Goal: Task Accomplishment & Management: Manage account settings

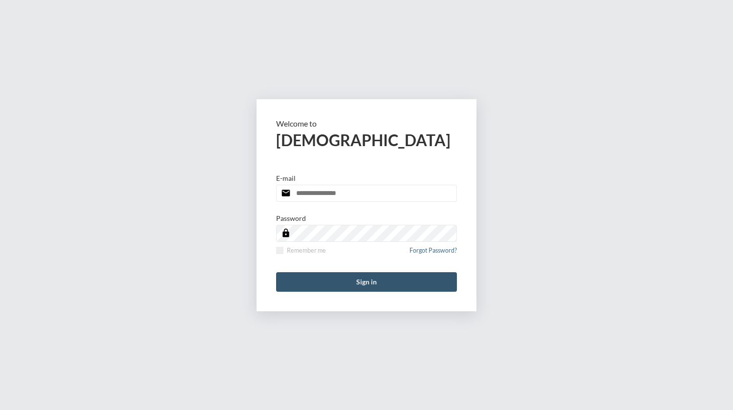
type input "**********"
click at [336, 279] on button "Sign in" at bounding box center [366, 282] width 181 height 20
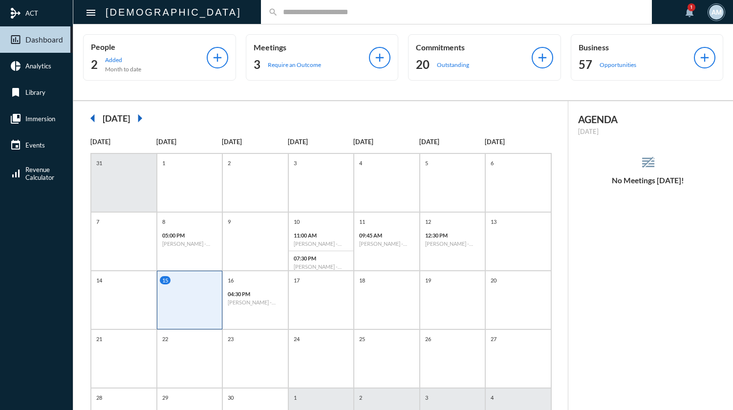
click at [306, 15] on input "text" at bounding box center [461, 12] width 366 height 8
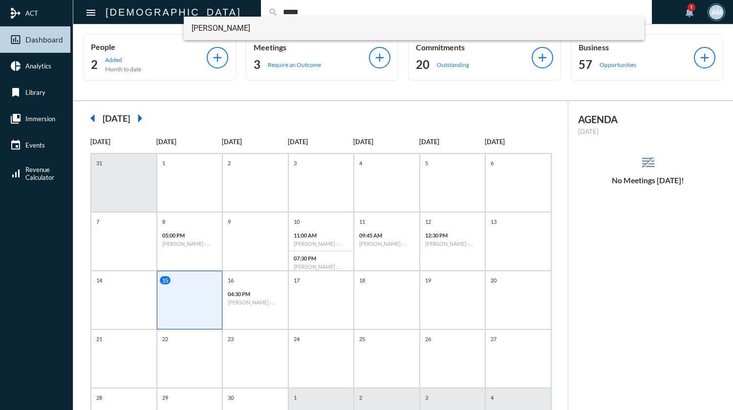
type input "*****"
click at [232, 30] on span "[PERSON_NAME]" at bounding box center [414, 28] width 445 height 23
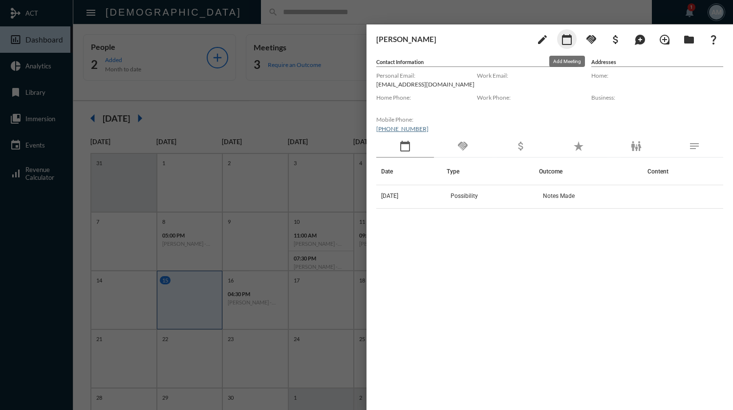
click at [566, 39] on mat-icon "calendar_today" at bounding box center [567, 40] width 12 height 12
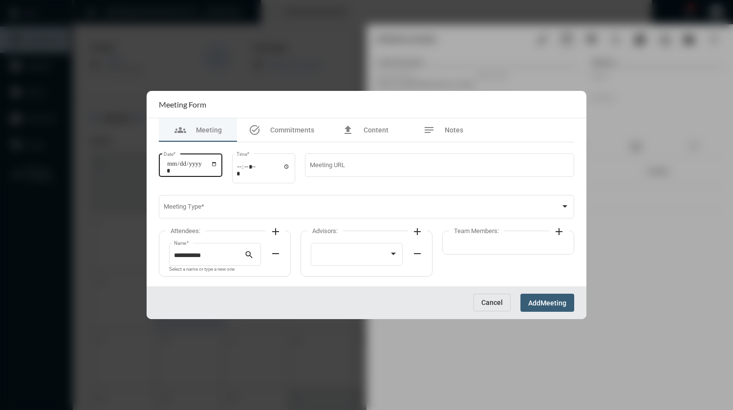
click at [217, 166] on input "Date *" at bounding box center [192, 167] width 51 height 14
type input "**********"
click at [244, 170] on input "Time *" at bounding box center [263, 170] width 54 height 14
type input "*****"
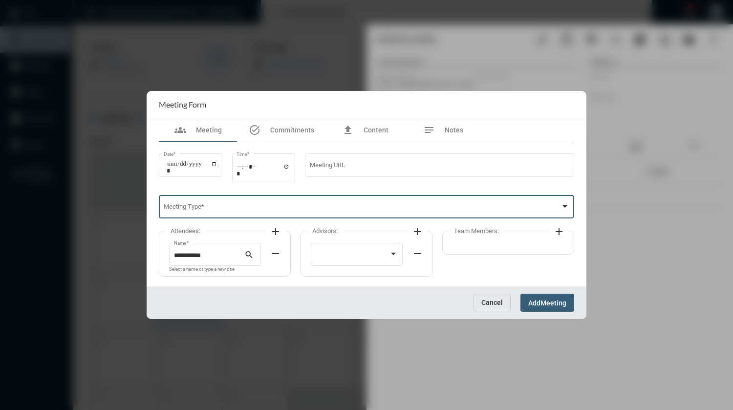
click at [236, 207] on span at bounding box center [362, 208] width 397 height 7
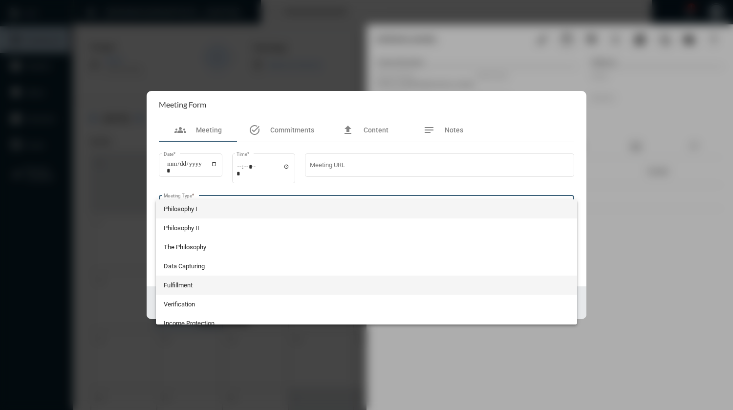
click at [208, 289] on span "Fulfillment" at bounding box center [367, 285] width 406 height 19
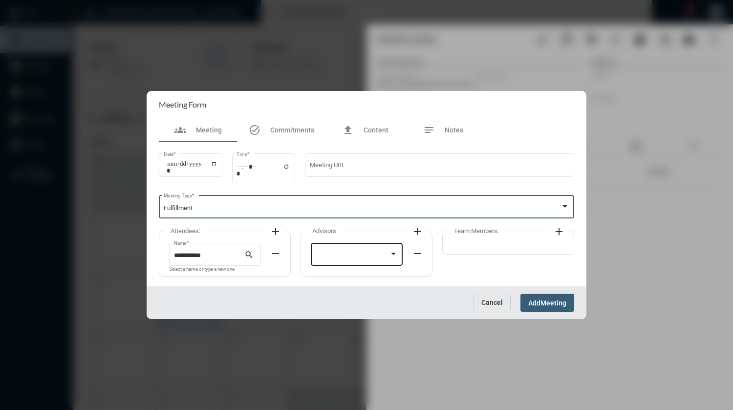
click at [327, 255] on div at bounding box center [353, 255] width 74 height 7
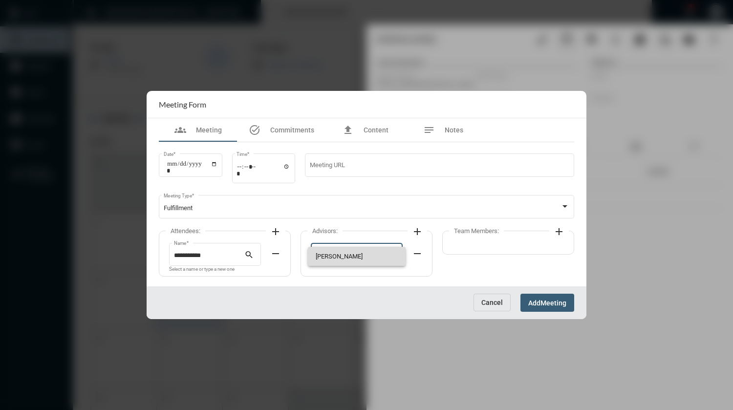
click at [327, 255] on span "[PERSON_NAME]" at bounding box center [357, 256] width 83 height 19
click at [559, 302] on span "Meeting" at bounding box center [553, 303] width 26 height 8
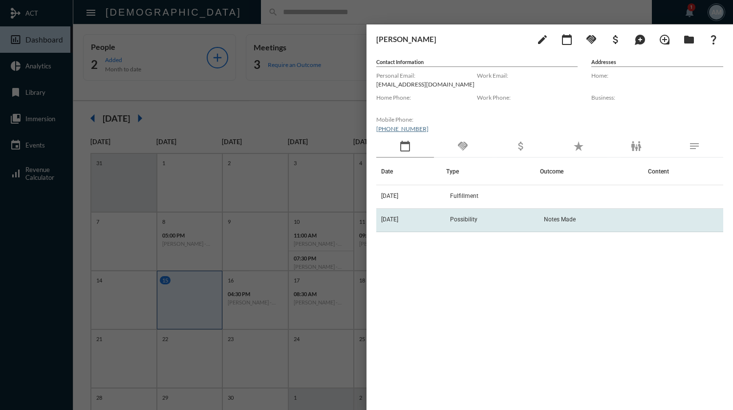
click at [471, 228] on td "Possibility" at bounding box center [493, 220] width 94 height 23
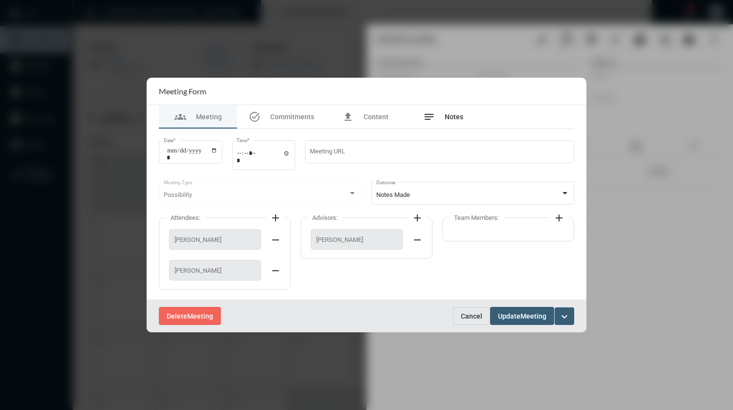
click at [450, 121] on div "notes Notes" at bounding box center [443, 117] width 40 height 12
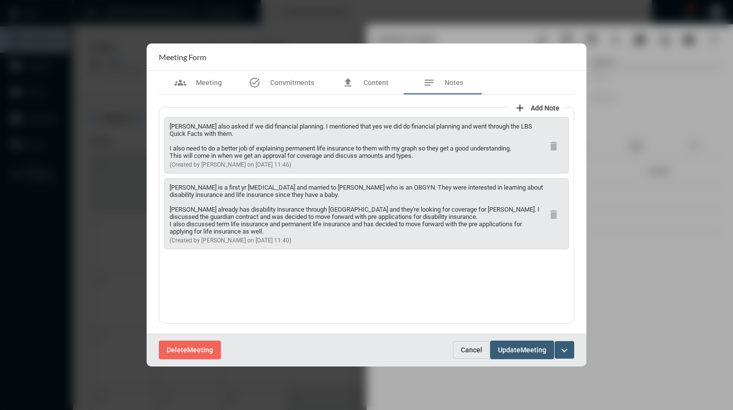
click at [468, 348] on span "Cancel" at bounding box center [471, 350] width 21 height 8
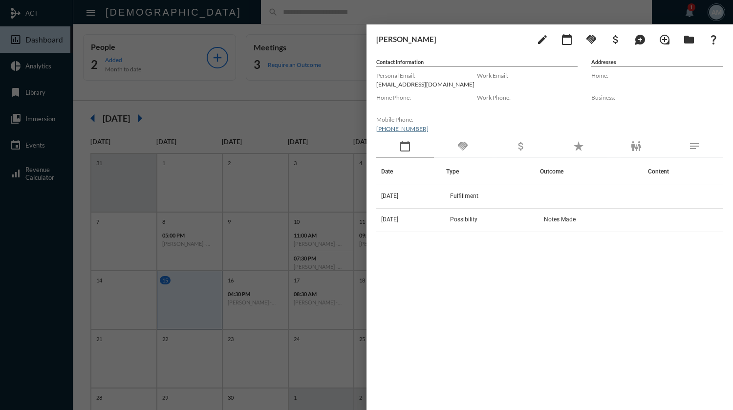
click at [449, 9] on div at bounding box center [366, 205] width 733 height 410
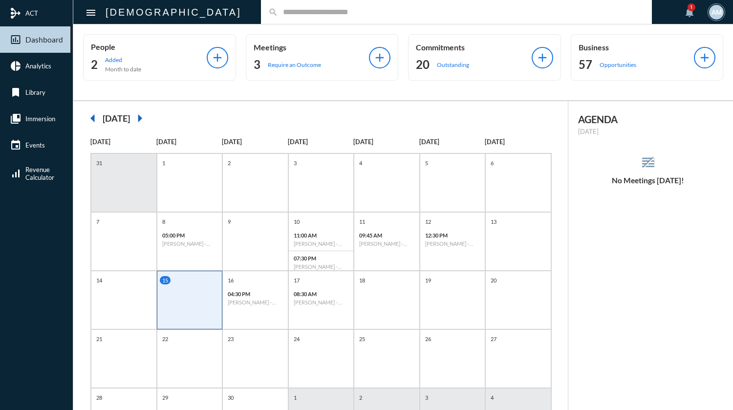
click at [283, 5] on div "search" at bounding box center [456, 12] width 391 height 24
click at [282, 8] on input "text" at bounding box center [461, 12] width 366 height 8
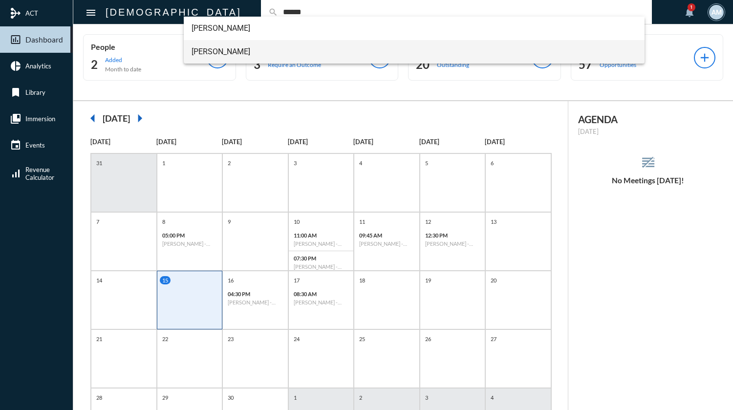
type input "******"
click at [252, 48] on span "[PERSON_NAME]" at bounding box center [414, 51] width 445 height 23
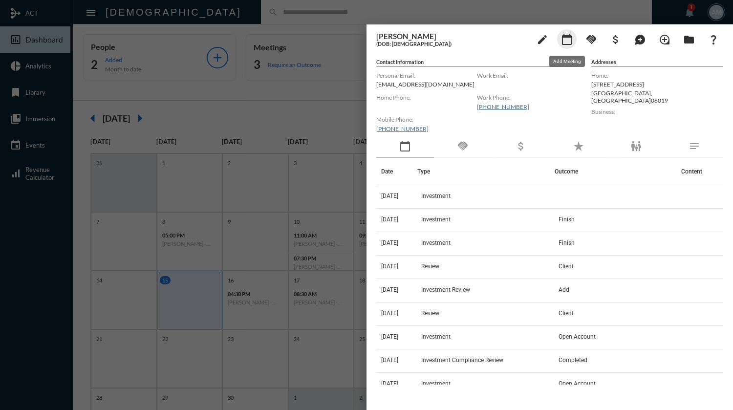
click at [568, 41] on mat-icon "calendar_today" at bounding box center [567, 40] width 12 height 12
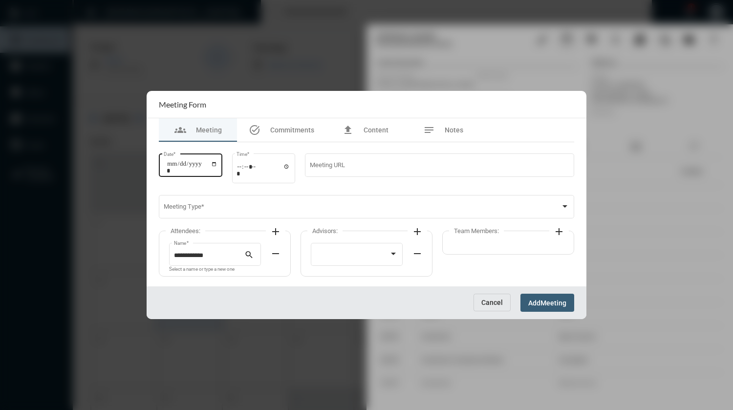
click at [217, 165] on input "Date *" at bounding box center [192, 167] width 51 height 14
type input "**********"
click at [240, 170] on div "Time *" at bounding box center [264, 167] width 64 height 31
type input "*****"
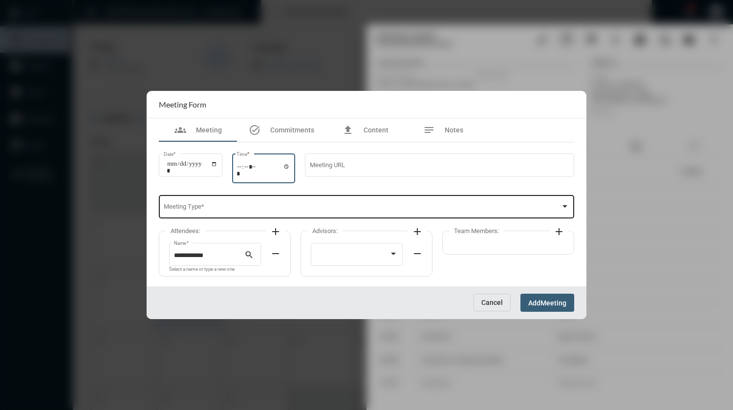
click at [245, 203] on div "Meeting Type *" at bounding box center [367, 205] width 406 height 25
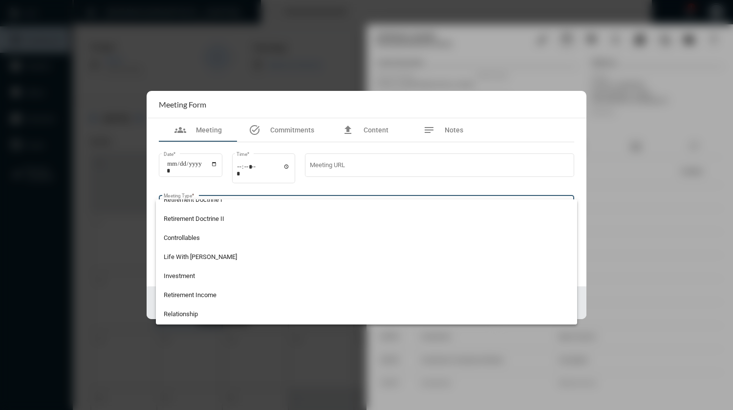
scroll to position [145, 0]
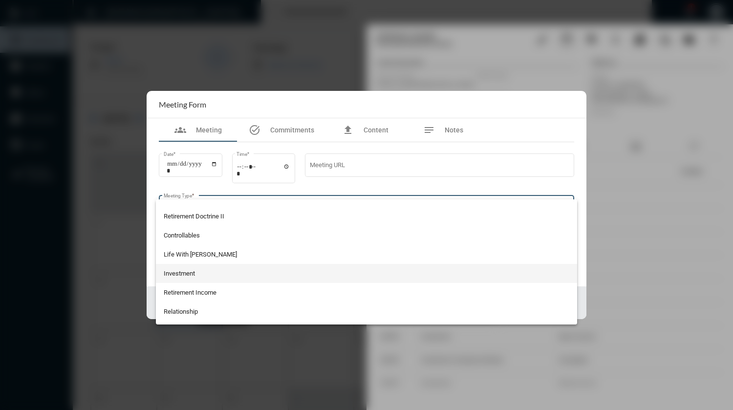
click at [301, 276] on span "Investment" at bounding box center [367, 273] width 406 height 19
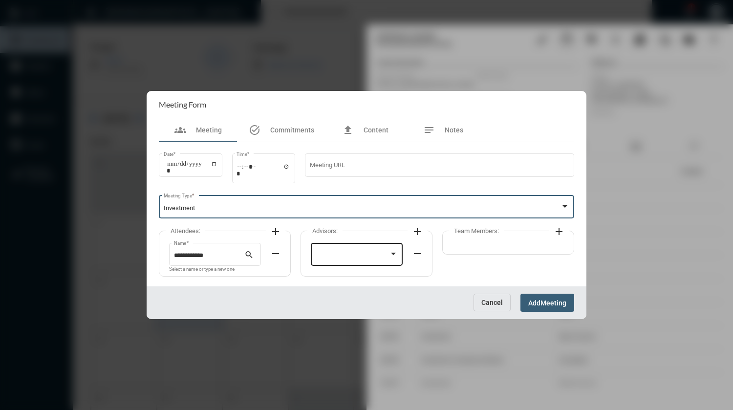
click at [356, 247] on div at bounding box center [357, 253] width 83 height 25
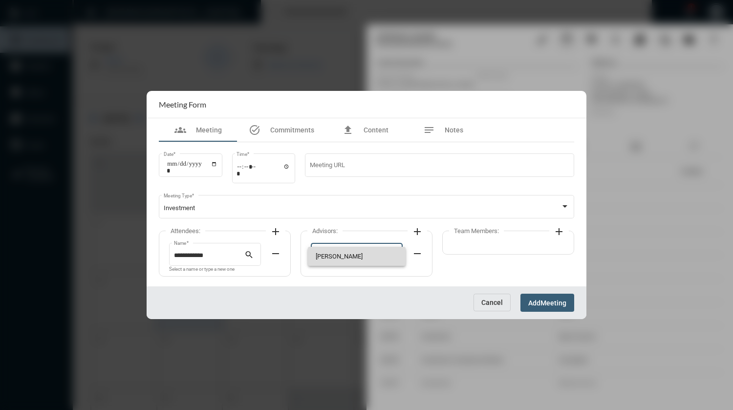
click at [351, 251] on span "[PERSON_NAME]" at bounding box center [357, 256] width 83 height 19
click at [554, 302] on span "Meeting" at bounding box center [553, 303] width 26 height 8
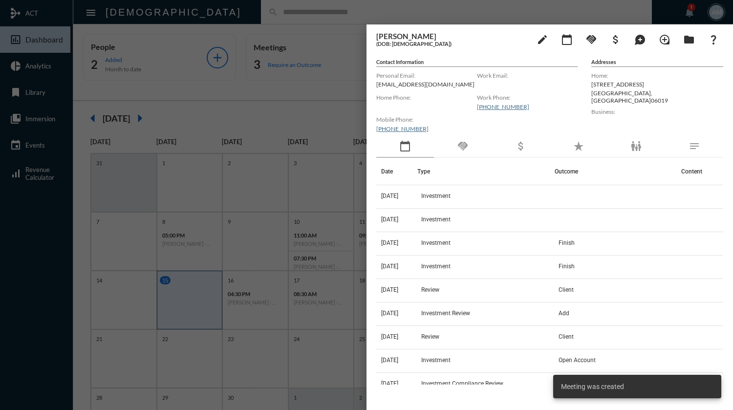
click at [334, 14] on div at bounding box center [366, 205] width 733 height 410
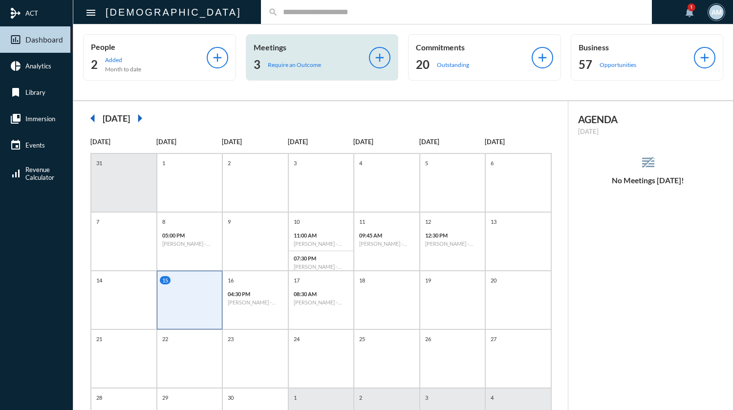
click at [290, 61] on p "Require an Outcome" at bounding box center [294, 64] width 53 height 7
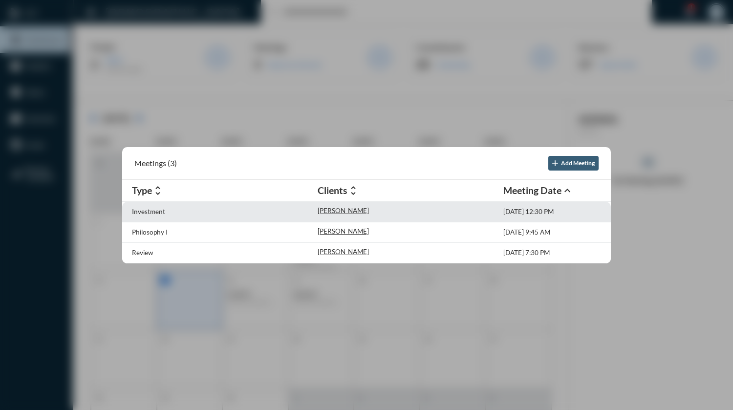
click at [320, 204] on div "Investment [PERSON_NAME] [DATE] 12:30 PM" at bounding box center [366, 212] width 489 height 21
click at [320, 209] on p "[PERSON_NAME]" at bounding box center [343, 211] width 51 height 8
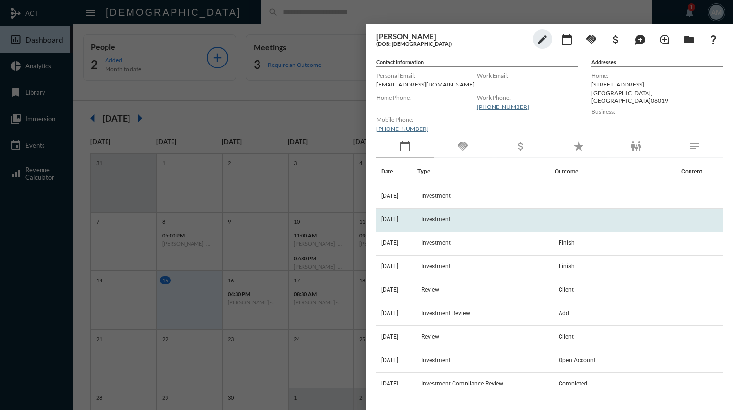
click at [460, 214] on td "Investment" at bounding box center [485, 220] width 137 height 23
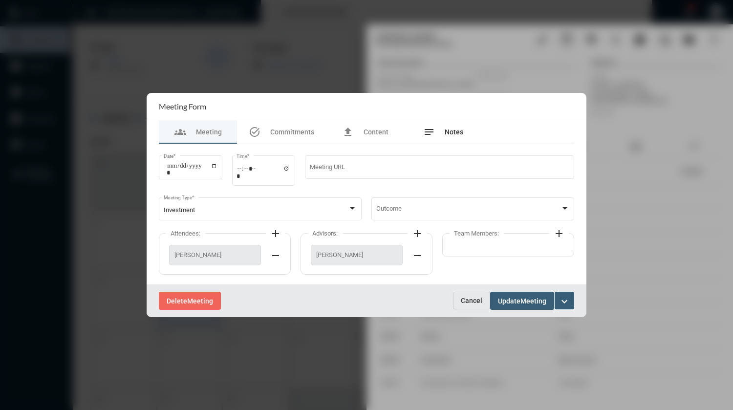
click at [449, 134] on span "Notes" at bounding box center [454, 132] width 19 height 8
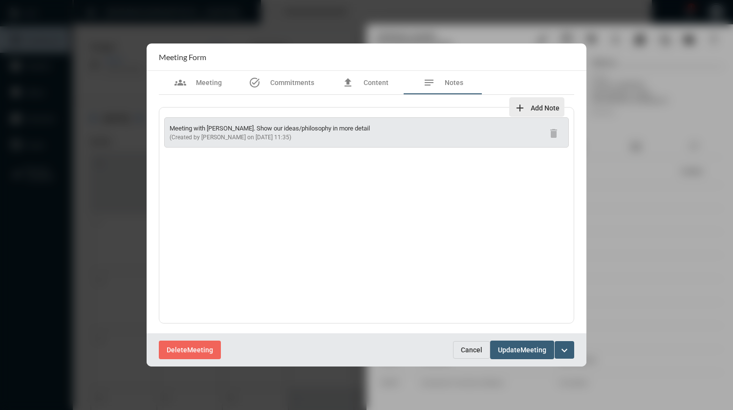
click at [522, 106] on mat-icon "add" at bounding box center [520, 108] width 12 height 12
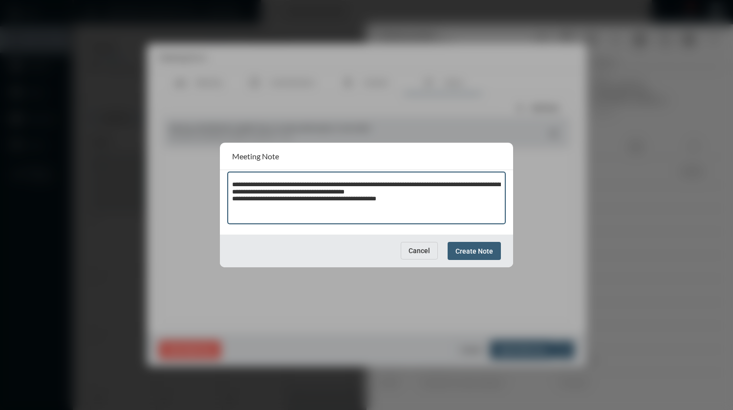
type textarea "**********"
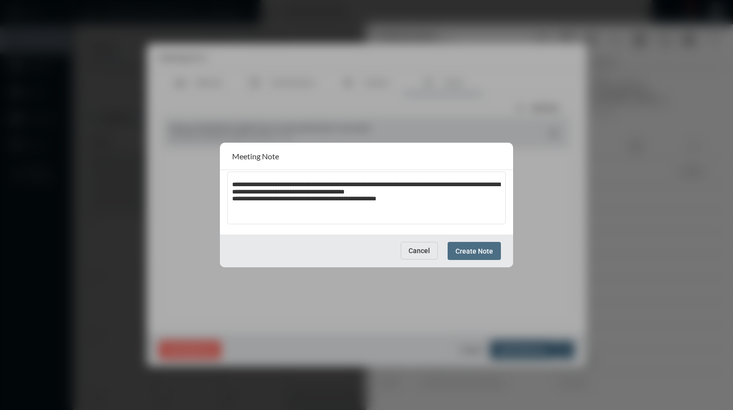
click at [480, 256] on button "Create Note" at bounding box center [474, 251] width 53 height 18
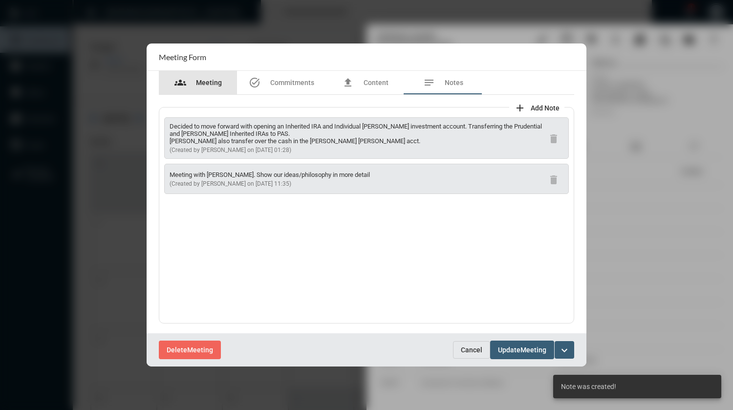
click at [211, 79] on span "Meeting" at bounding box center [209, 83] width 26 height 8
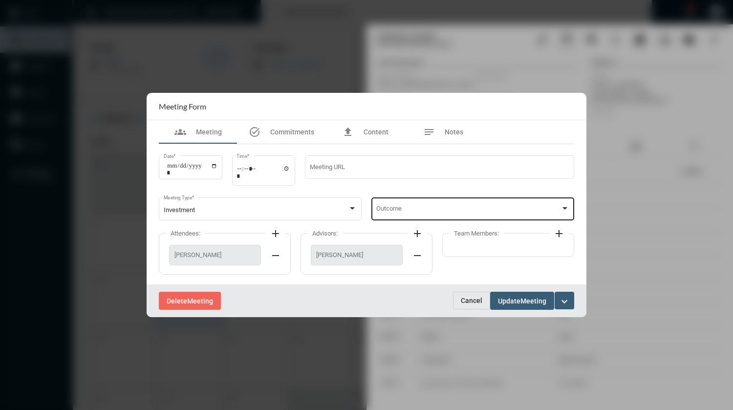
click at [446, 206] on div "Outcome" at bounding box center [472, 207] width 193 height 25
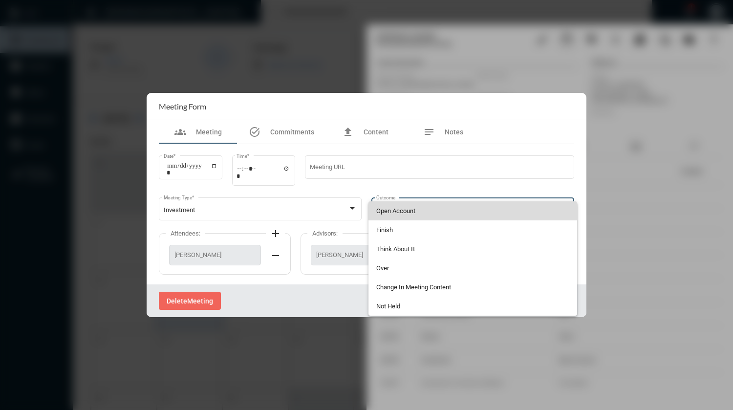
click at [402, 212] on span "Open Account" at bounding box center [472, 210] width 193 height 19
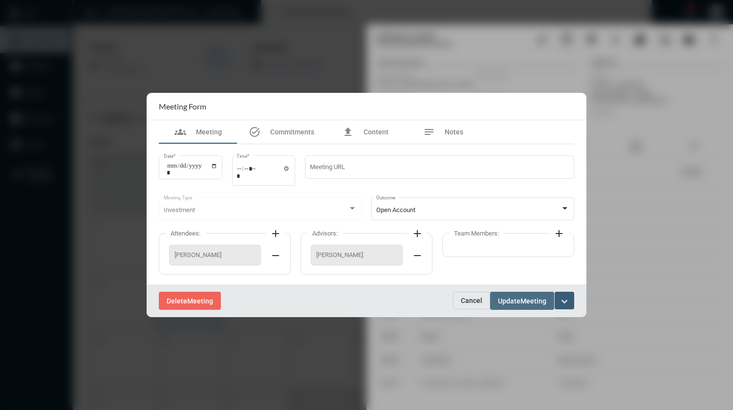
click at [522, 297] on span "Meeting" at bounding box center [533, 301] width 26 height 8
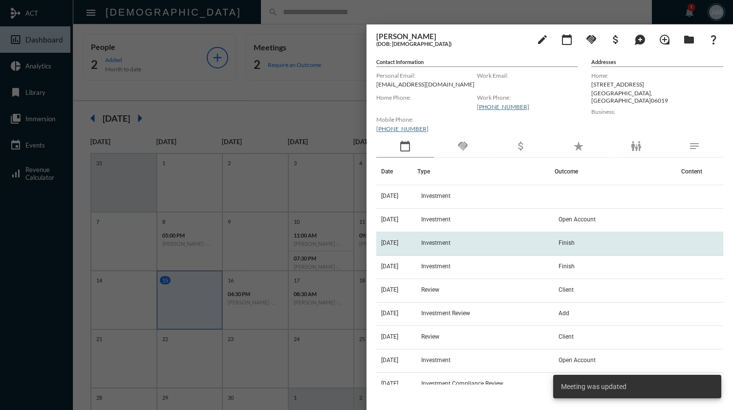
click at [530, 245] on td "Investment" at bounding box center [485, 243] width 137 height 23
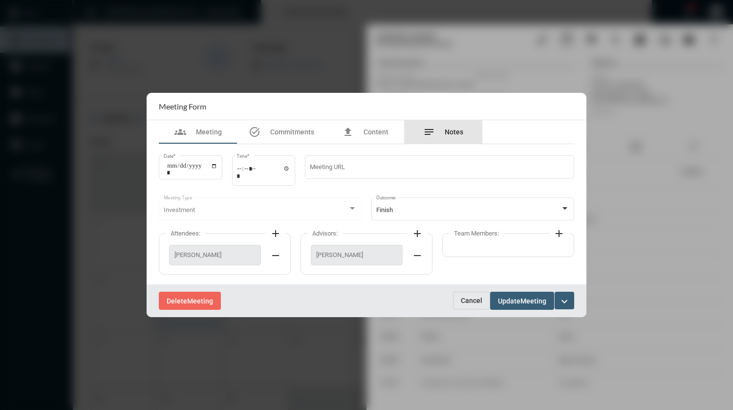
click at [450, 133] on span "Notes" at bounding box center [454, 132] width 19 height 8
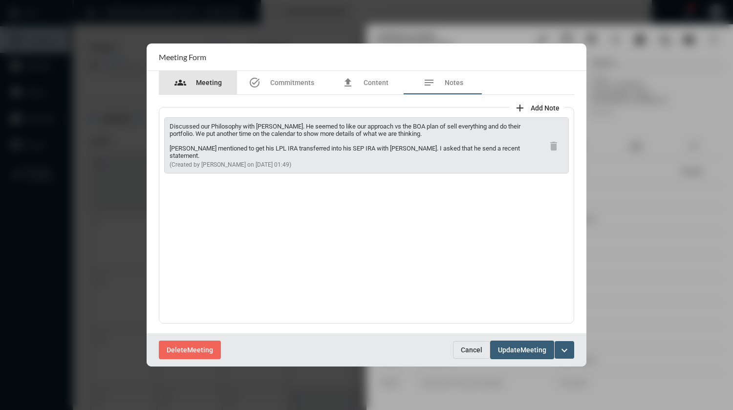
click at [201, 84] on span "Meeting" at bounding box center [209, 83] width 26 height 8
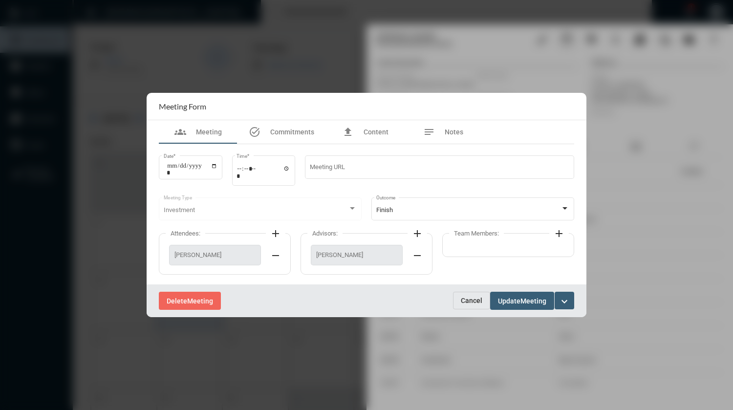
click at [519, 303] on span "Update" at bounding box center [509, 301] width 22 height 8
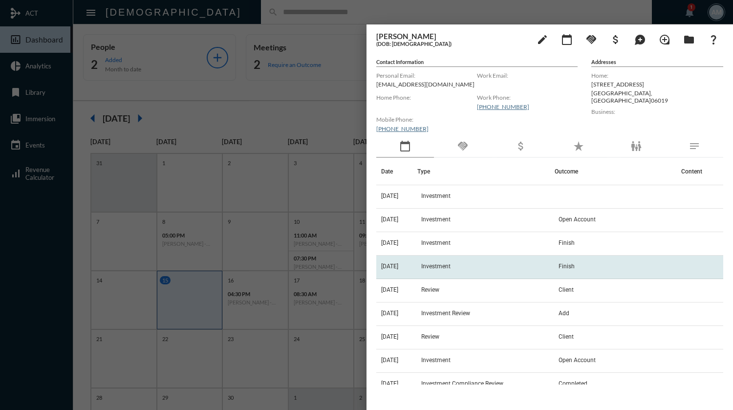
click at [503, 269] on td "Investment" at bounding box center [485, 267] width 137 height 23
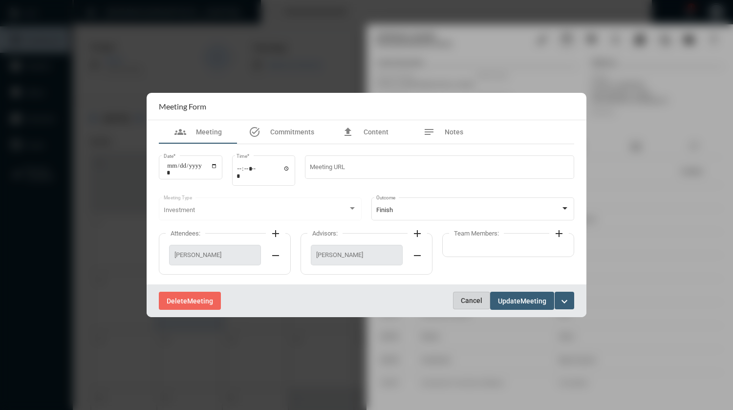
click at [474, 304] on span "Cancel" at bounding box center [471, 301] width 21 height 8
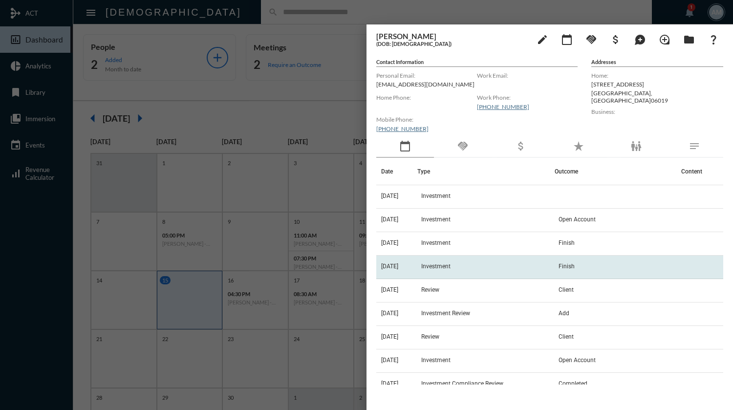
click at [483, 271] on td "Investment" at bounding box center [485, 267] width 137 height 23
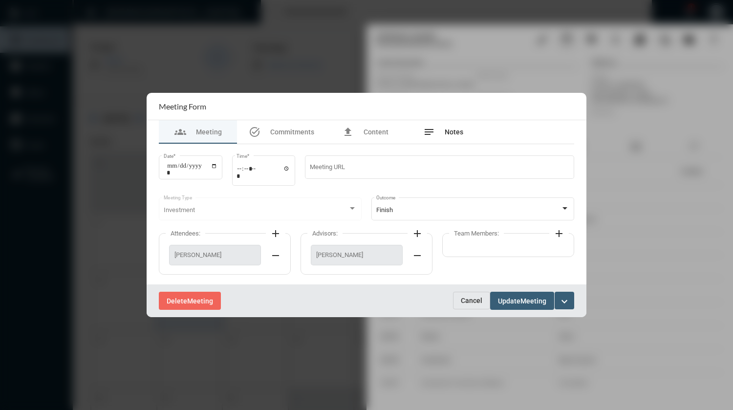
click at [456, 139] on div "notes Notes" at bounding box center [443, 131] width 78 height 23
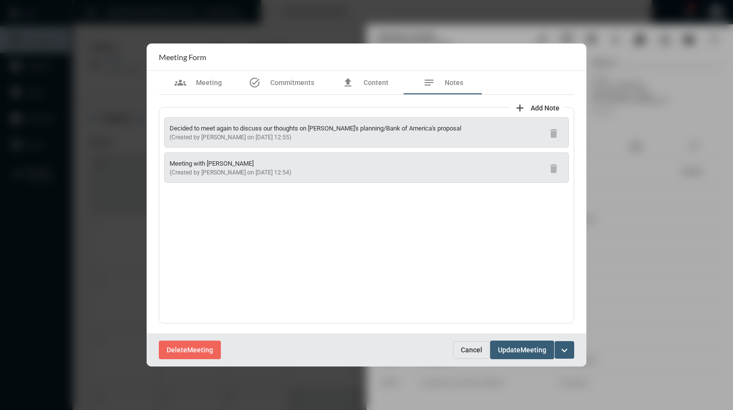
click at [469, 347] on span "Cancel" at bounding box center [471, 350] width 21 height 8
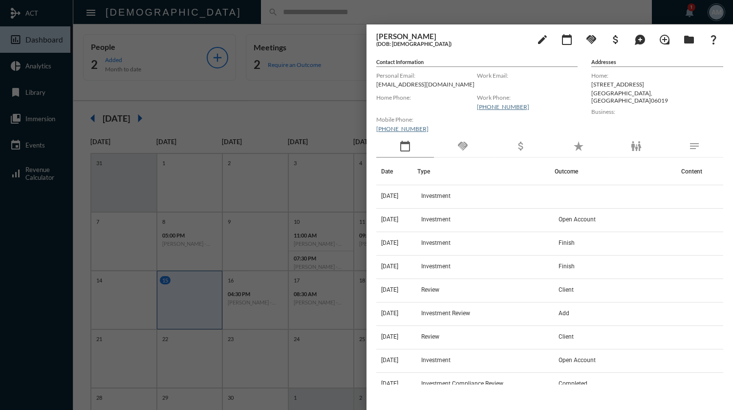
click at [347, 3] on div at bounding box center [366, 205] width 733 height 410
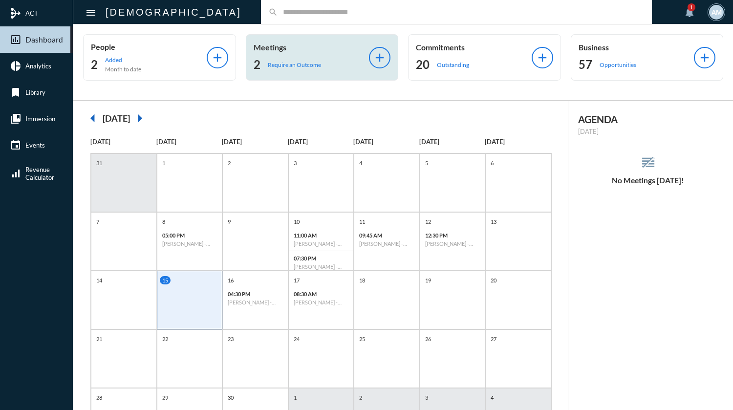
click at [311, 65] on p "Require an Outcome" at bounding box center [294, 64] width 53 height 7
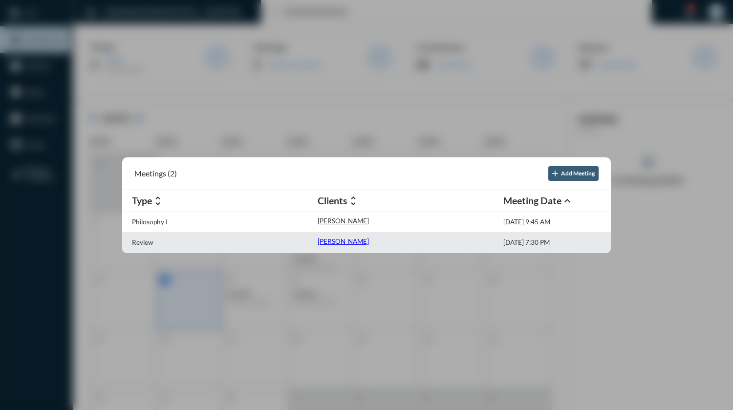
click at [340, 238] on p "[PERSON_NAME]" at bounding box center [343, 241] width 51 height 8
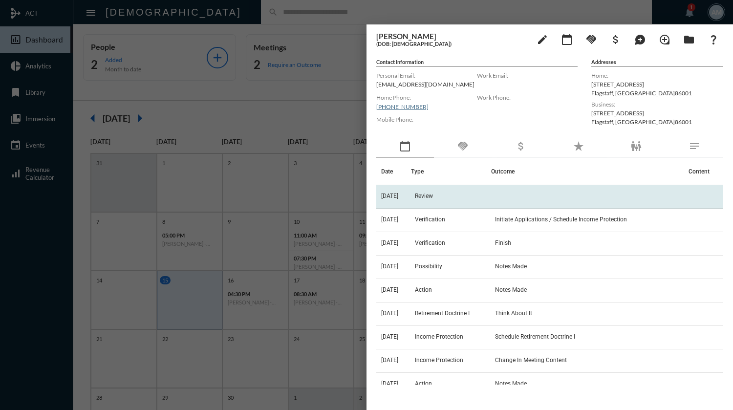
click at [475, 197] on td "Review" at bounding box center [451, 196] width 81 height 23
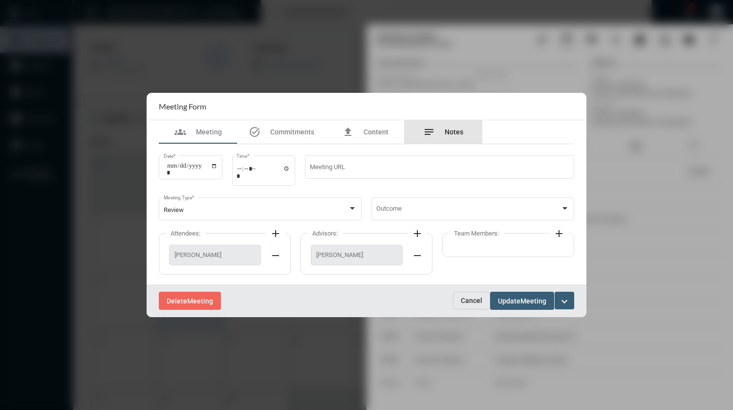
click at [453, 133] on span "Notes" at bounding box center [454, 132] width 19 height 8
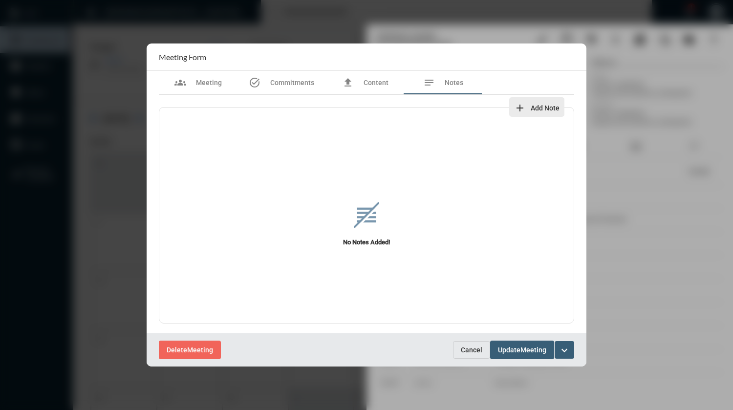
click at [525, 109] on mat-icon "add" at bounding box center [520, 108] width 12 height 12
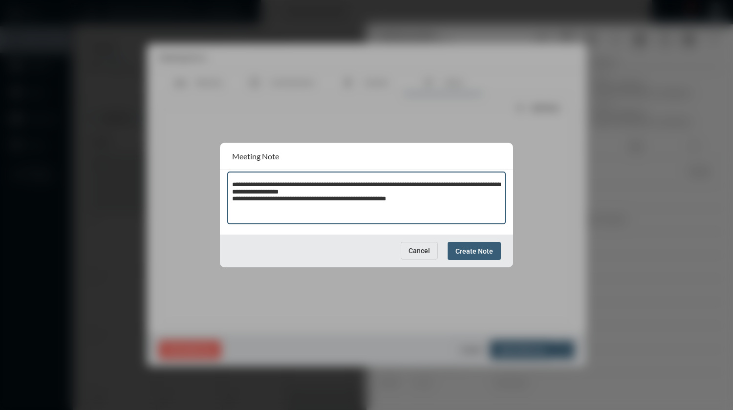
type textarea "**********"
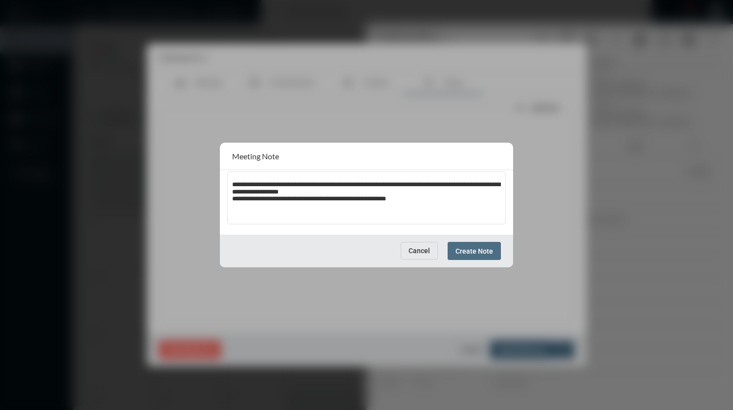
click at [468, 250] on span "Create Note" at bounding box center [474, 251] width 38 height 8
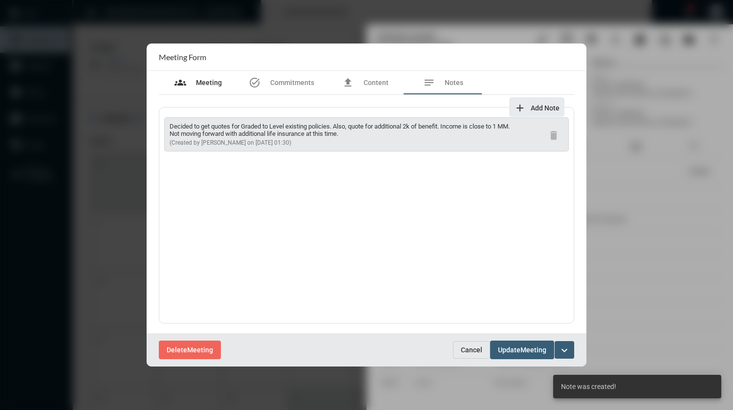
click at [209, 81] on span "Meeting" at bounding box center [209, 83] width 26 height 8
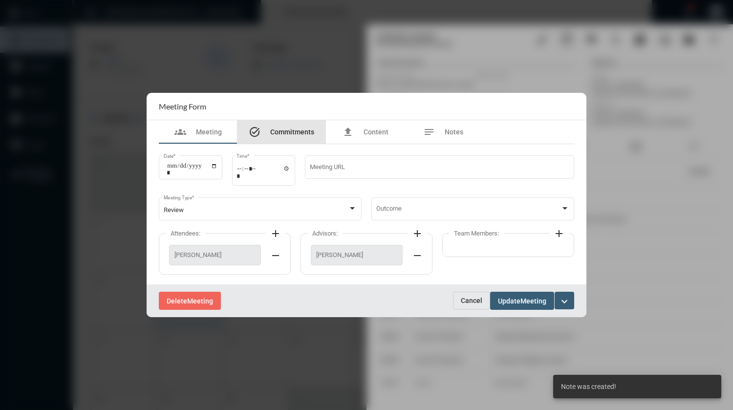
click at [291, 130] on span "Commitments" at bounding box center [292, 132] width 44 height 8
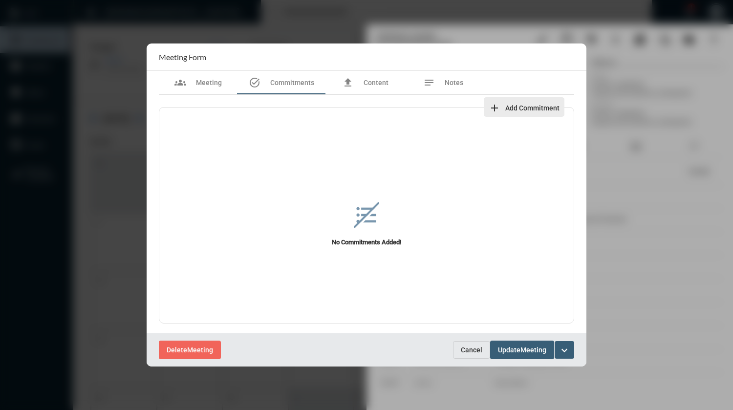
click at [517, 111] on span "Add Commitment" at bounding box center [532, 108] width 54 height 8
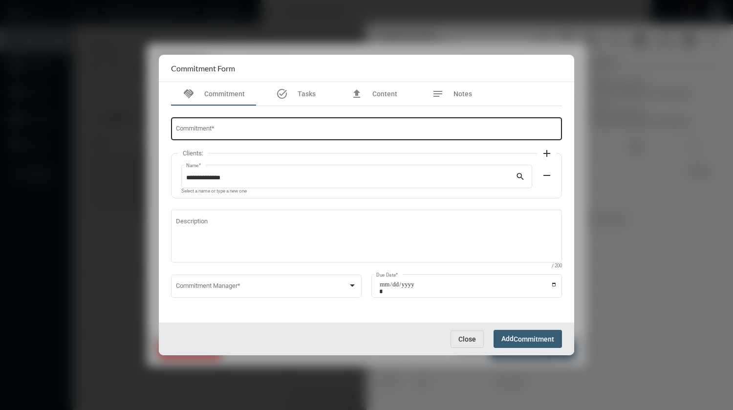
click at [339, 131] on input "Commitment *" at bounding box center [367, 130] width 382 height 7
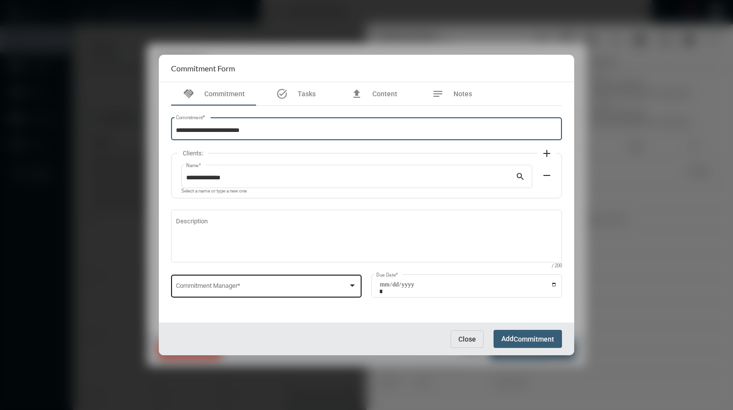
type input "**********"
click at [349, 285] on div at bounding box center [352, 286] width 9 height 8
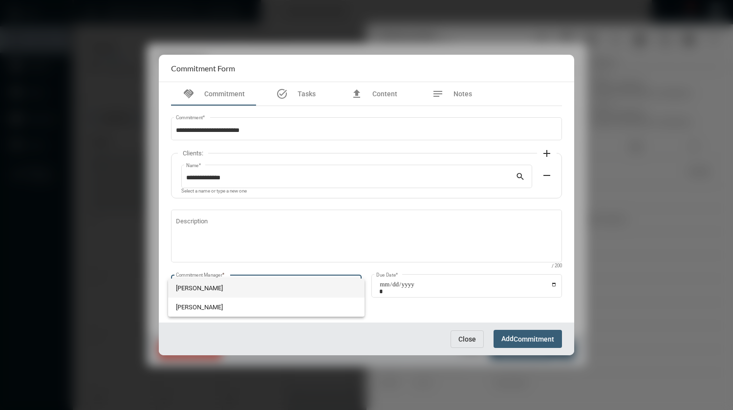
click at [224, 284] on span "[PERSON_NAME]" at bounding box center [266, 287] width 181 height 19
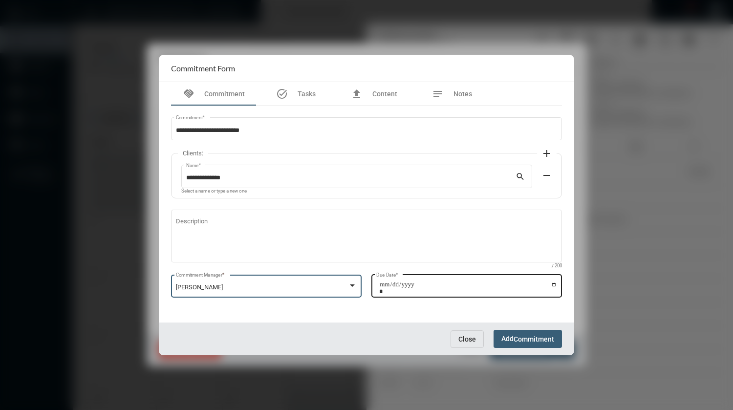
click at [554, 282] on input "Due Date *" at bounding box center [468, 288] width 178 height 14
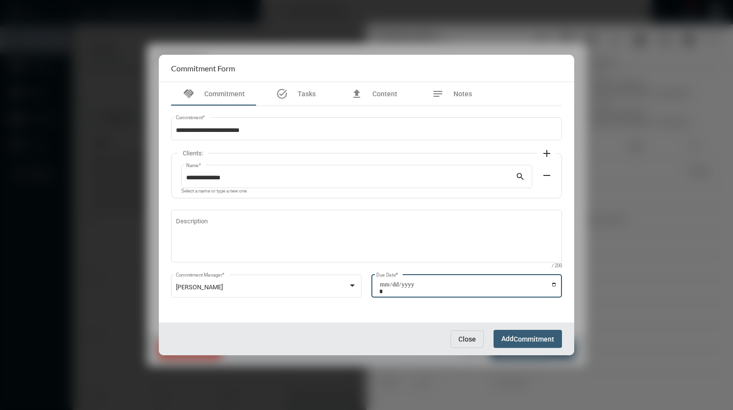
type input "**********"
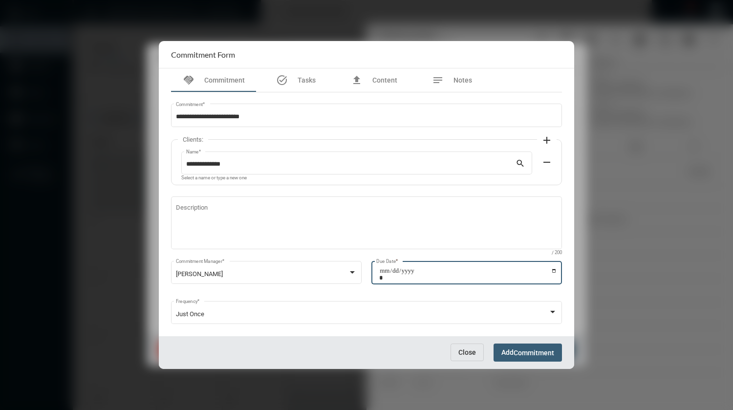
click at [510, 351] on span "Add Commitment" at bounding box center [527, 352] width 53 height 8
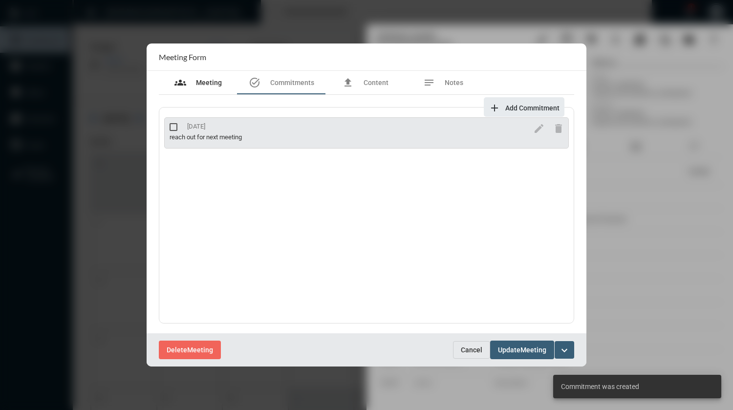
click at [211, 84] on span "Meeting" at bounding box center [209, 83] width 26 height 8
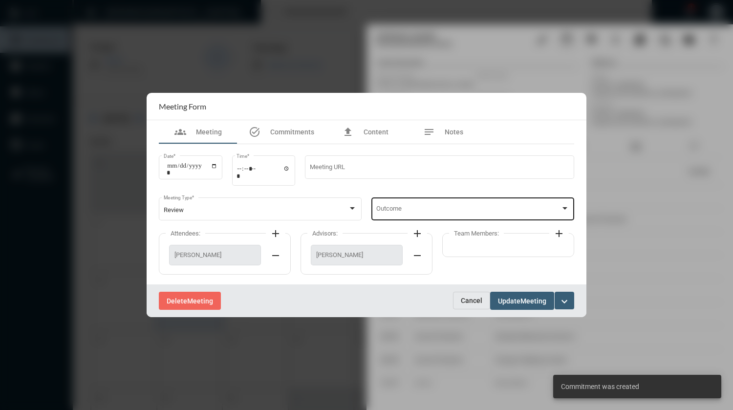
click at [396, 208] on span at bounding box center [468, 210] width 185 height 7
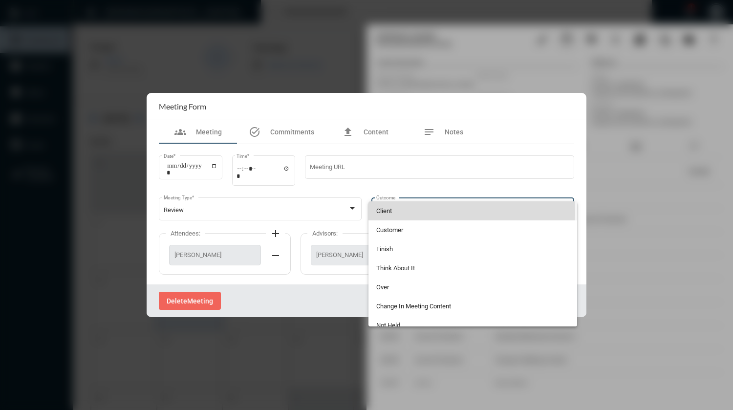
click at [398, 212] on span "Client" at bounding box center [472, 210] width 193 height 19
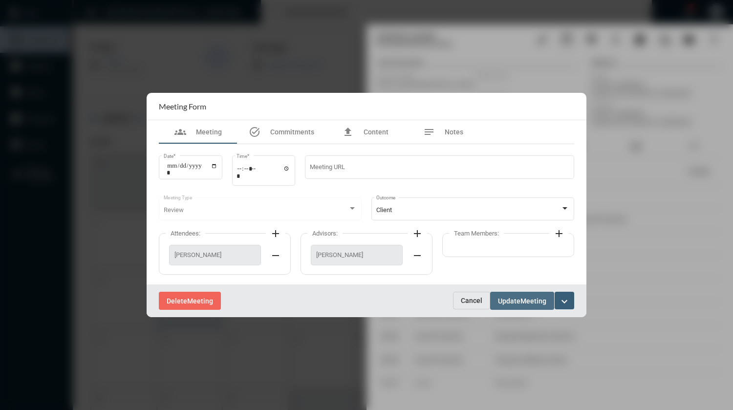
click at [533, 300] on span "Meeting" at bounding box center [533, 301] width 26 height 8
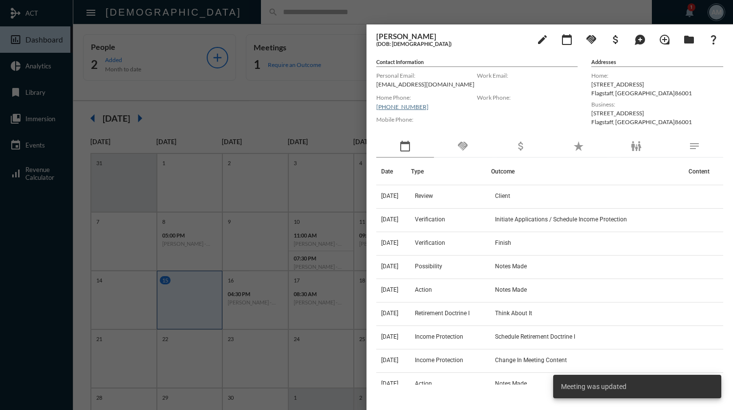
click at [277, 1] on div at bounding box center [366, 205] width 733 height 410
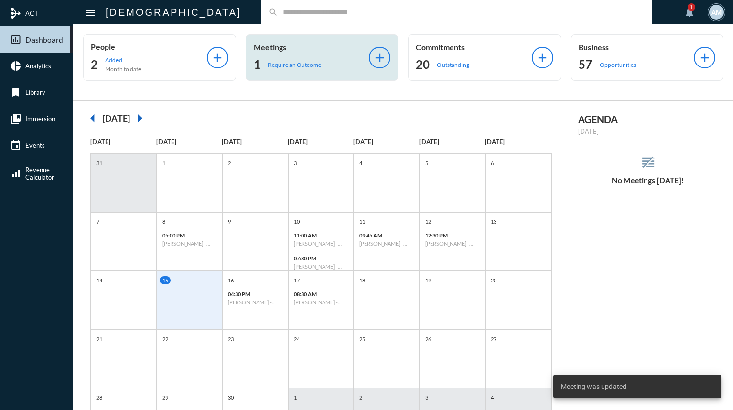
click at [296, 61] on p "Require an Outcome" at bounding box center [294, 64] width 53 height 7
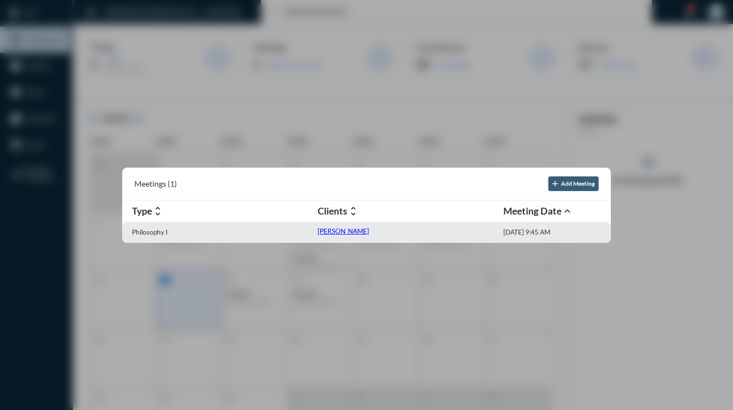
click at [328, 232] on p "[PERSON_NAME]" at bounding box center [343, 231] width 51 height 8
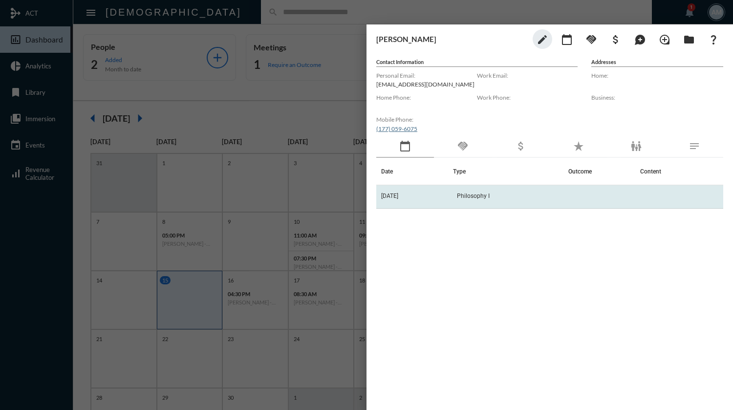
click at [499, 196] on td "Philosophy I" at bounding box center [511, 196] width 116 height 23
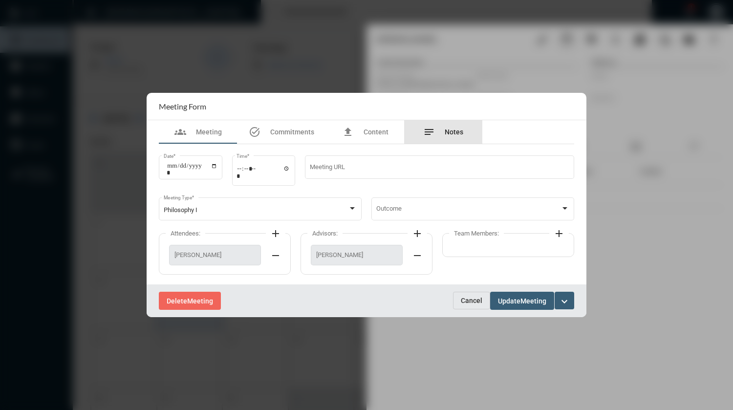
click at [446, 135] on span "Notes" at bounding box center [454, 132] width 19 height 8
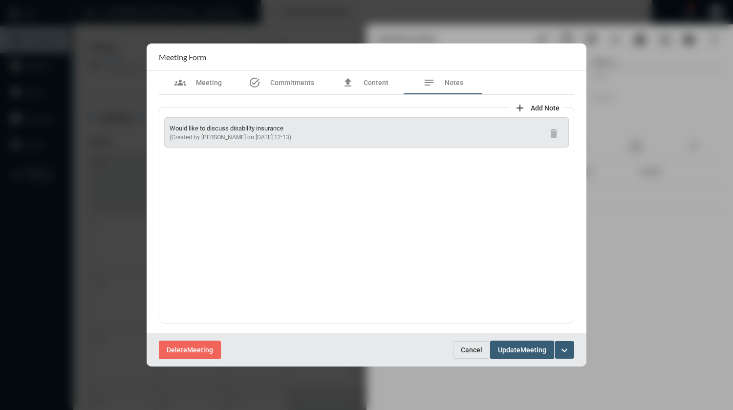
click at [521, 108] on mat-icon "add" at bounding box center [520, 108] width 12 height 12
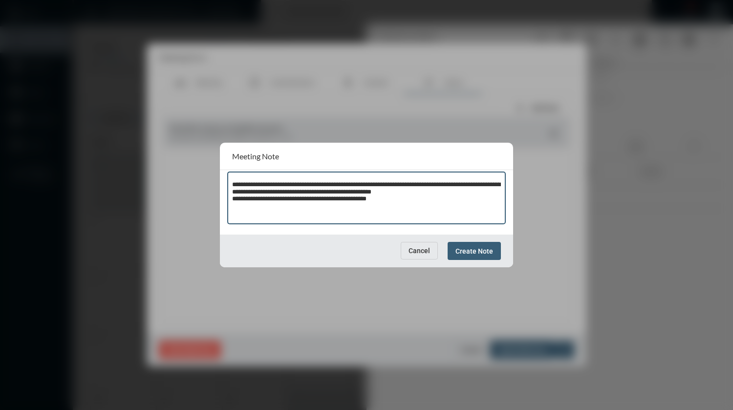
type textarea "**********"
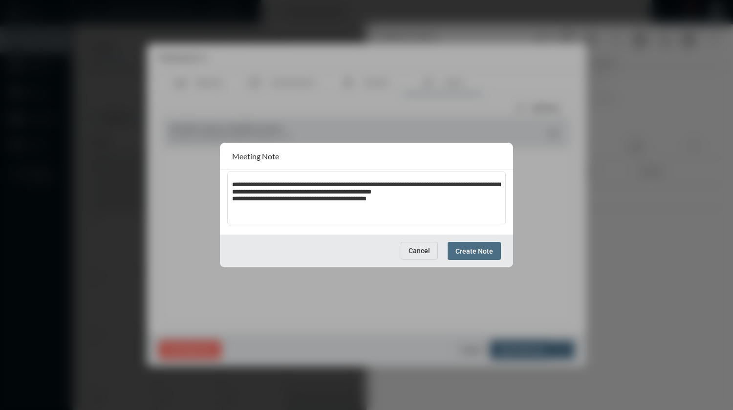
click at [489, 249] on span "Create Note" at bounding box center [474, 251] width 38 height 8
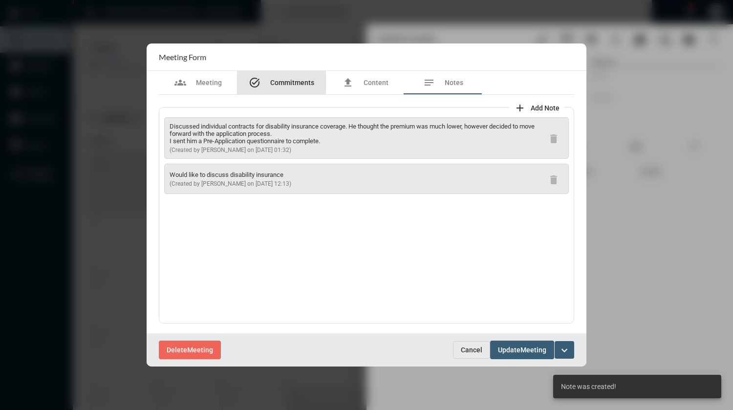
click at [281, 80] on span "Commitments" at bounding box center [292, 83] width 44 height 8
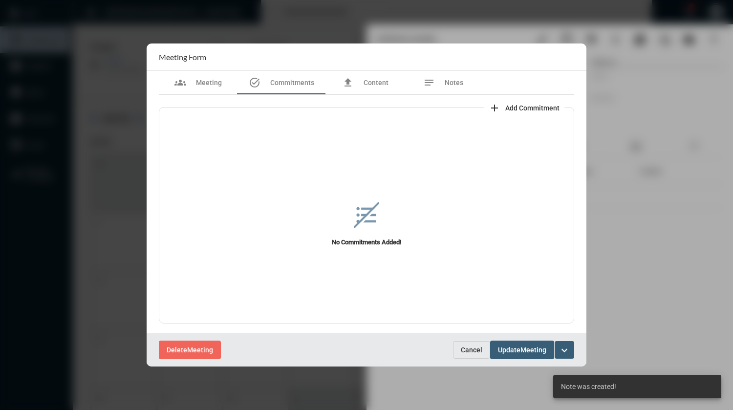
click at [528, 111] on span "Add Commitment" at bounding box center [532, 108] width 54 height 8
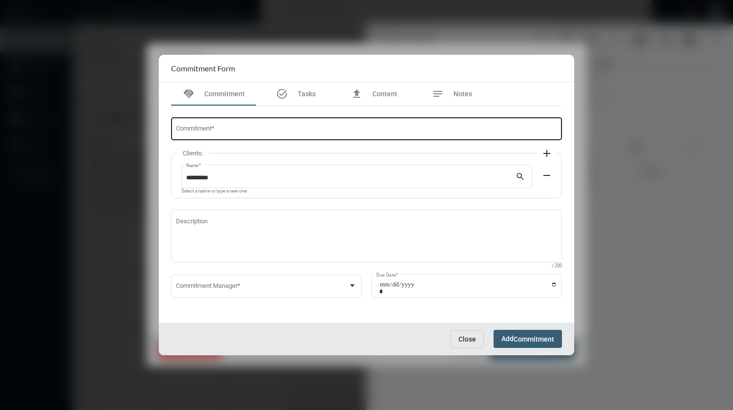
click at [415, 133] on input "Commitment *" at bounding box center [367, 130] width 382 height 7
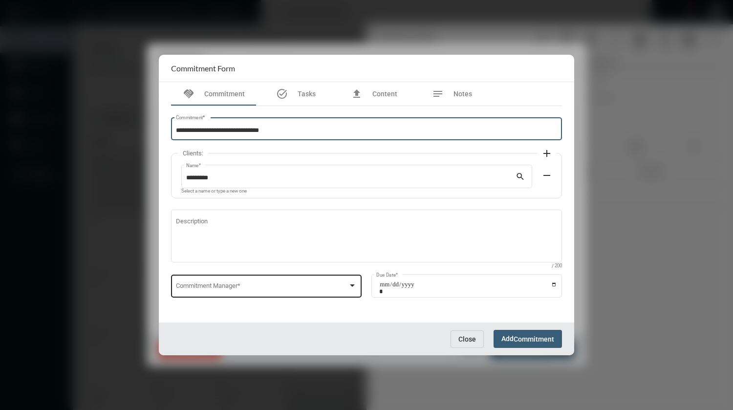
type input "**********"
click at [282, 284] on span at bounding box center [262, 287] width 172 height 7
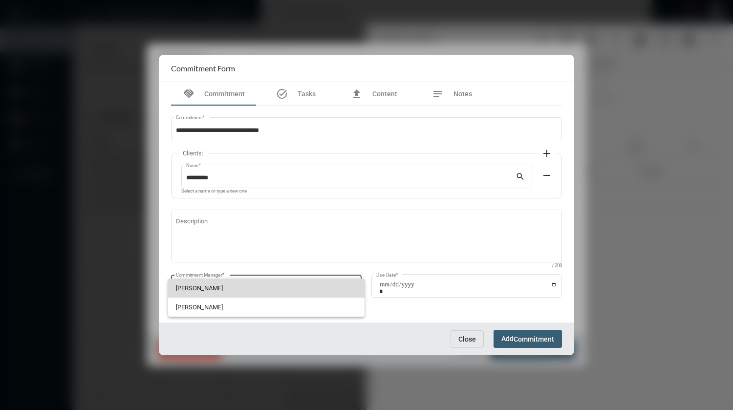
click at [222, 290] on span "[PERSON_NAME]" at bounding box center [266, 287] width 181 height 19
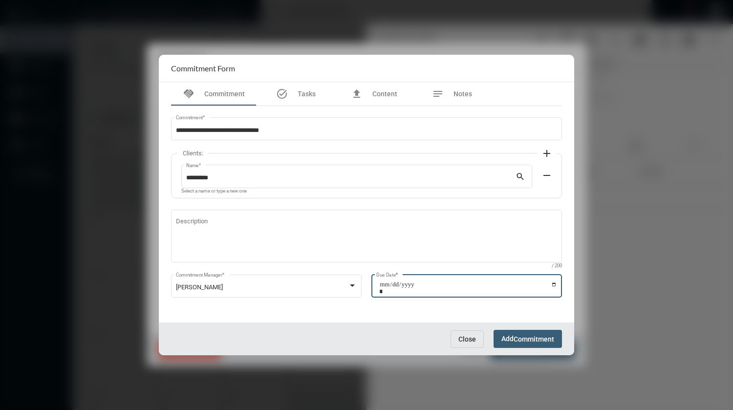
click at [496, 289] on input "Due Date *" at bounding box center [468, 288] width 178 height 14
click at [554, 285] on input "Due Date *" at bounding box center [468, 288] width 178 height 14
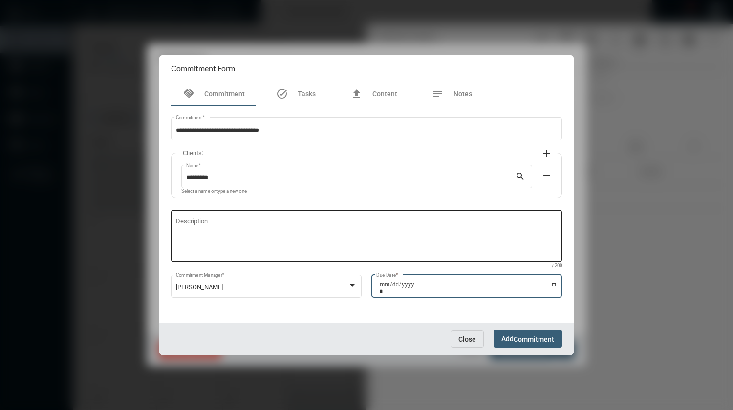
type input "**********"
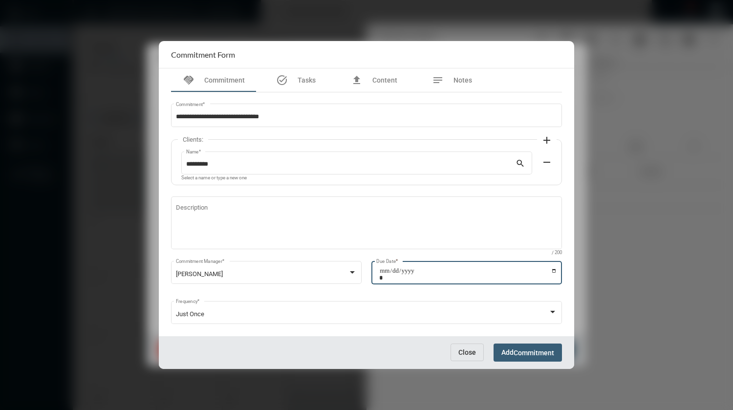
click at [515, 352] on span "Commitment" at bounding box center [533, 353] width 41 height 8
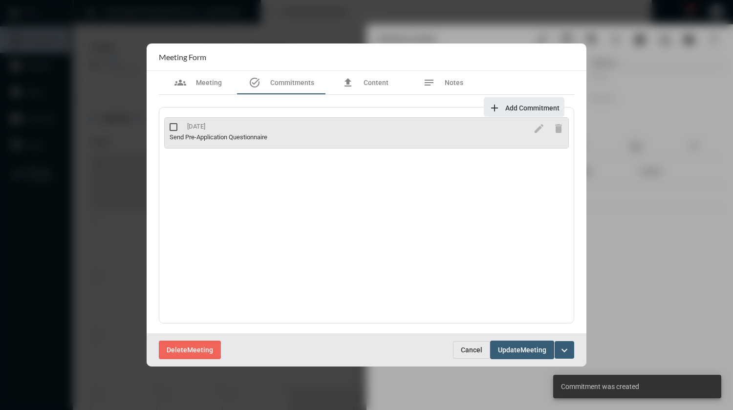
click at [171, 124] on span at bounding box center [174, 127] width 8 height 8
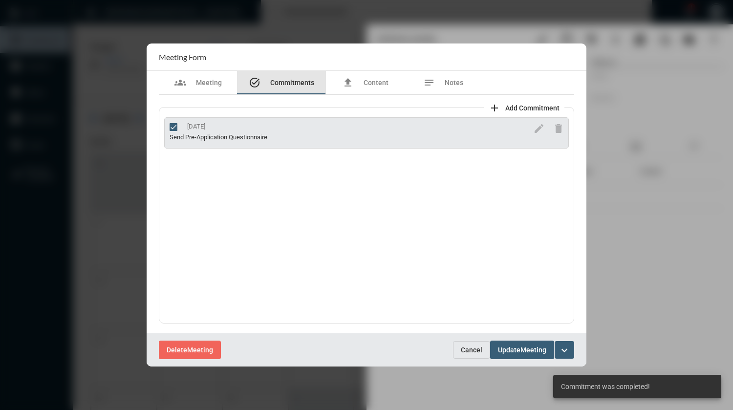
click at [306, 83] on span "Commitments" at bounding box center [292, 83] width 44 height 8
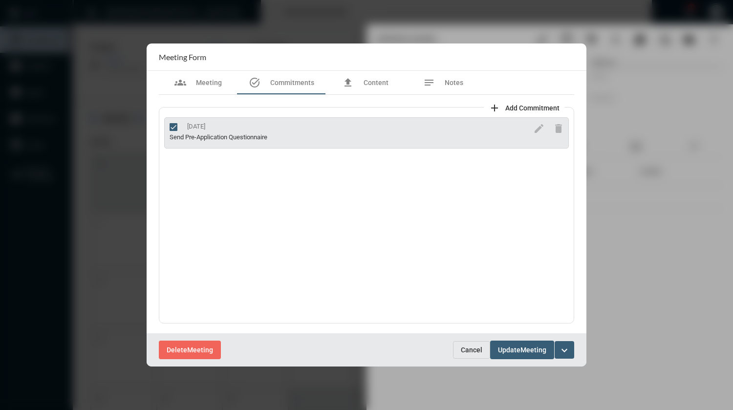
click at [516, 107] on span "Add Commitment" at bounding box center [532, 108] width 54 height 8
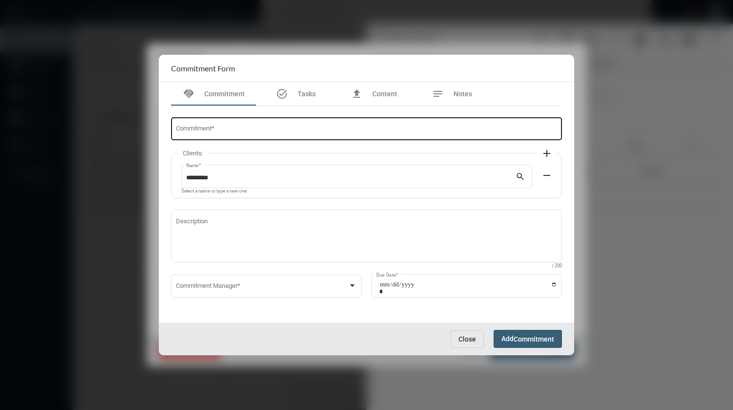
click at [353, 134] on div "Commitment *" at bounding box center [367, 128] width 382 height 25
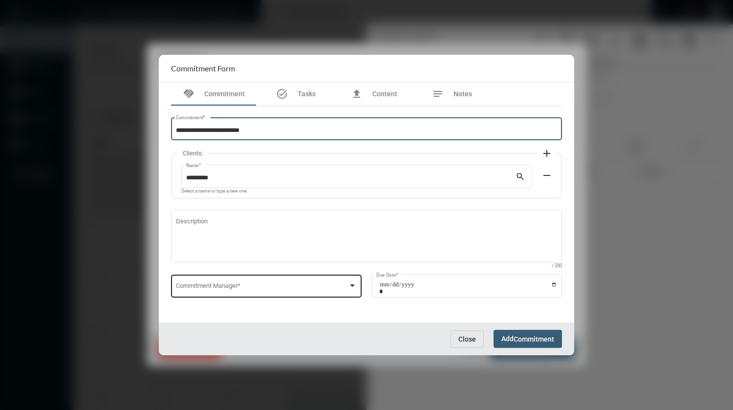
type input "**********"
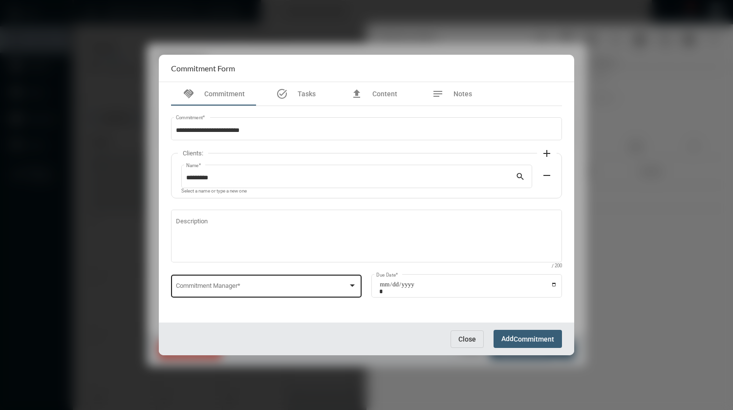
click at [338, 280] on div "Commitment Manager *" at bounding box center [266, 285] width 181 height 25
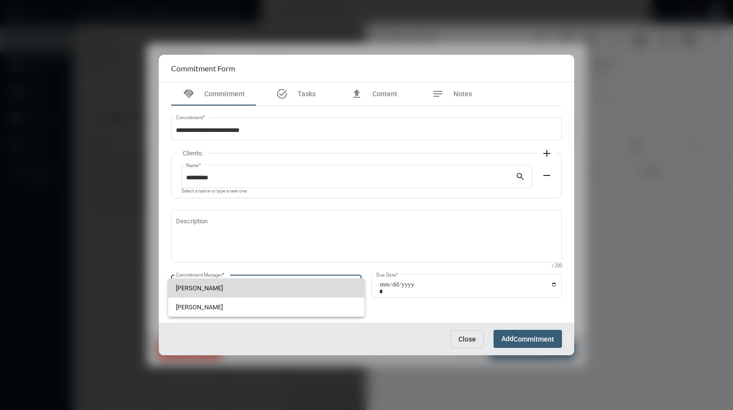
click at [221, 287] on span "[PERSON_NAME]" at bounding box center [266, 287] width 181 height 19
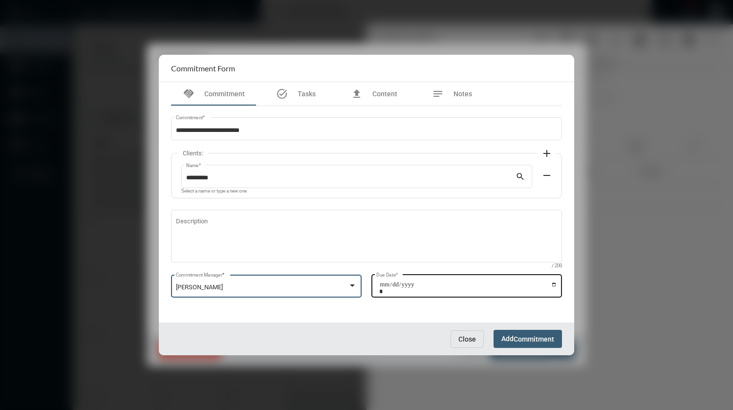
click at [552, 284] on input "Due Date *" at bounding box center [468, 288] width 178 height 14
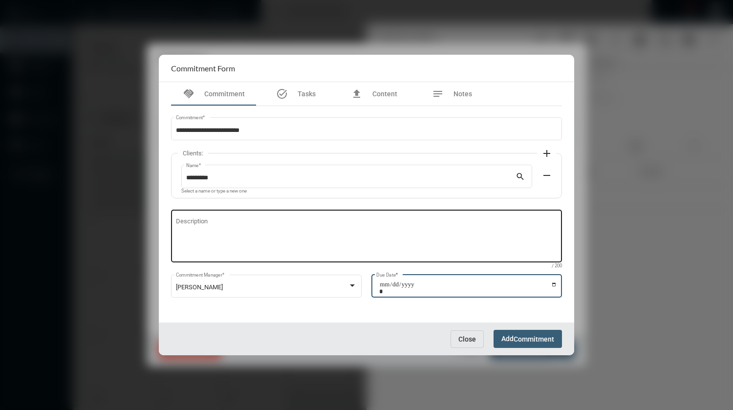
type input "**********"
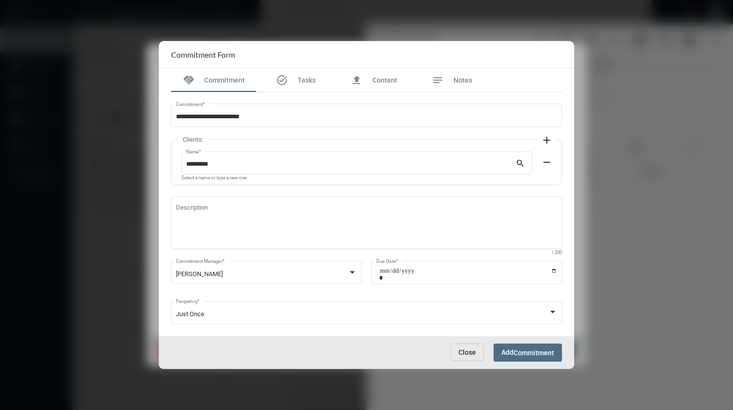
click at [516, 351] on span "Commitment" at bounding box center [533, 353] width 41 height 8
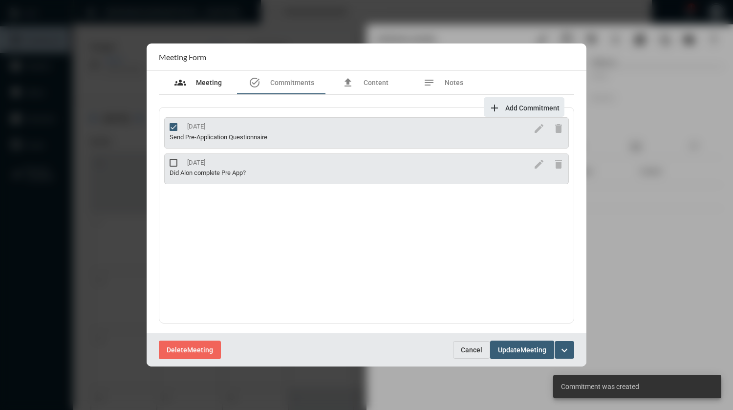
click at [206, 83] on span "Meeting" at bounding box center [209, 83] width 26 height 8
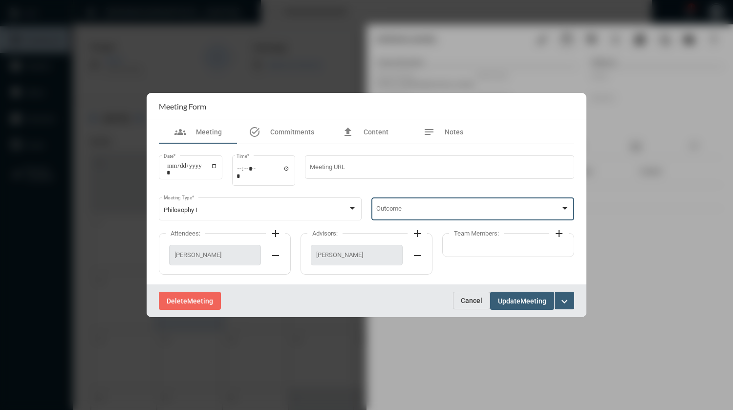
click at [413, 207] on span at bounding box center [468, 210] width 185 height 7
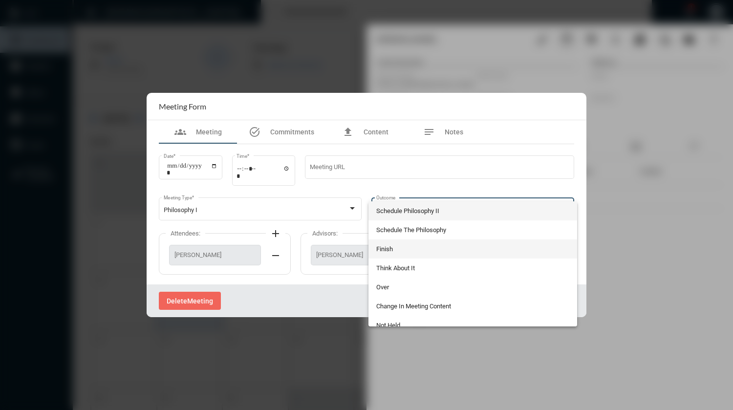
scroll to position [8, 0]
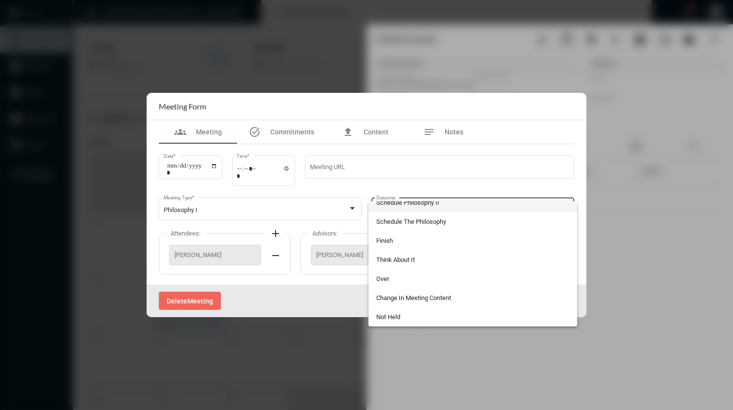
click at [352, 210] on div at bounding box center [366, 205] width 733 height 410
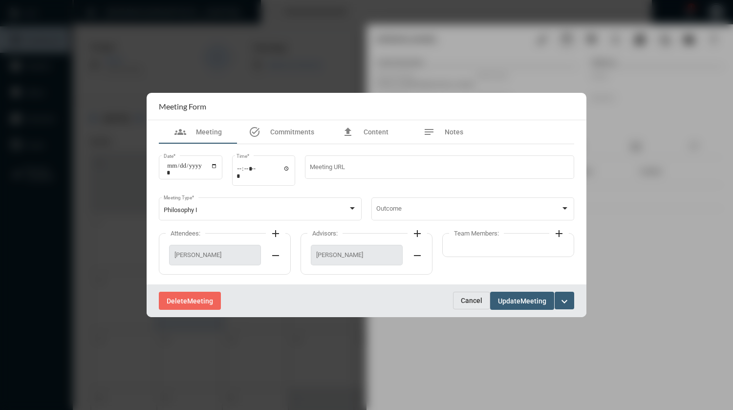
click at [352, 210] on div at bounding box center [352, 208] width 5 height 2
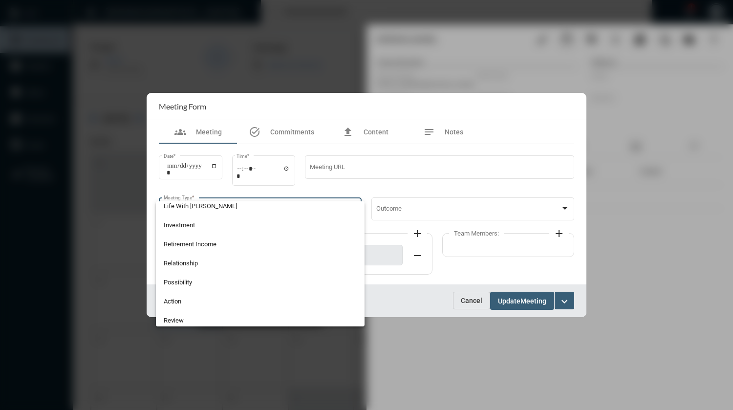
scroll to position [0, 0]
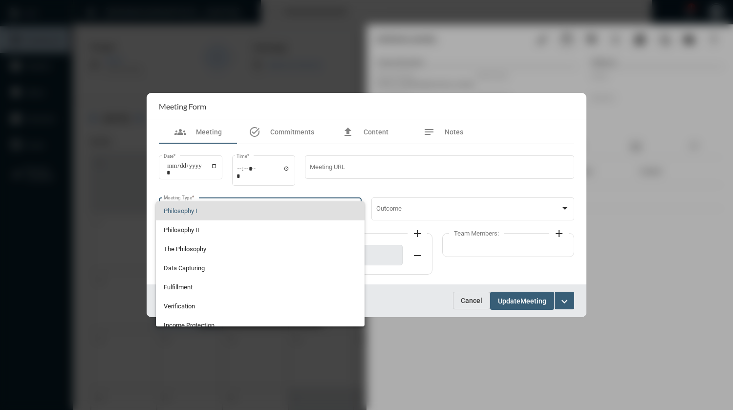
click at [335, 210] on span "Philosophy I" at bounding box center [260, 210] width 193 height 19
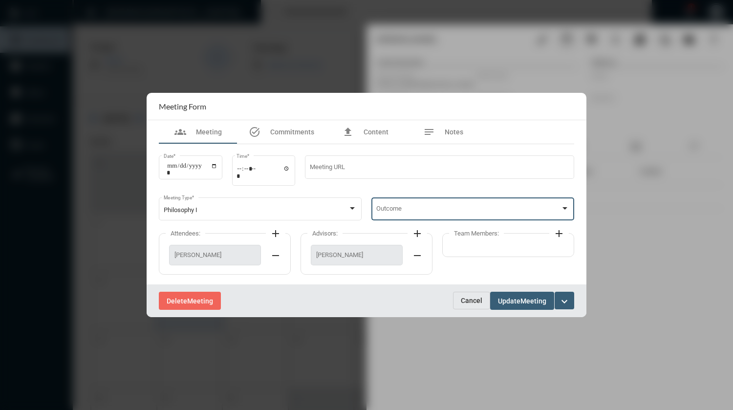
click at [400, 209] on span at bounding box center [468, 210] width 185 height 7
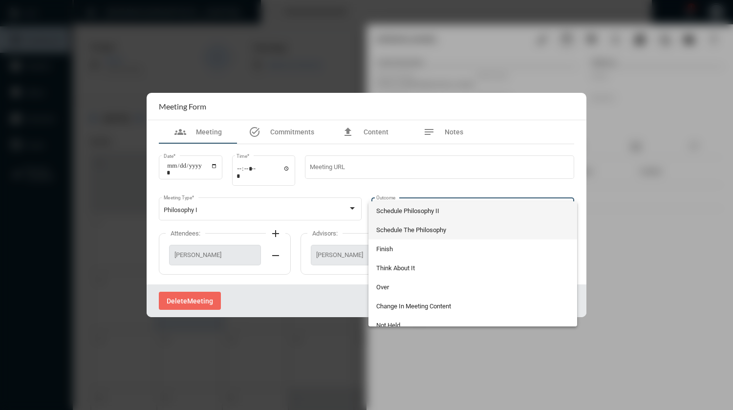
click at [412, 231] on span "Schedule The Philosophy" at bounding box center [472, 229] width 193 height 19
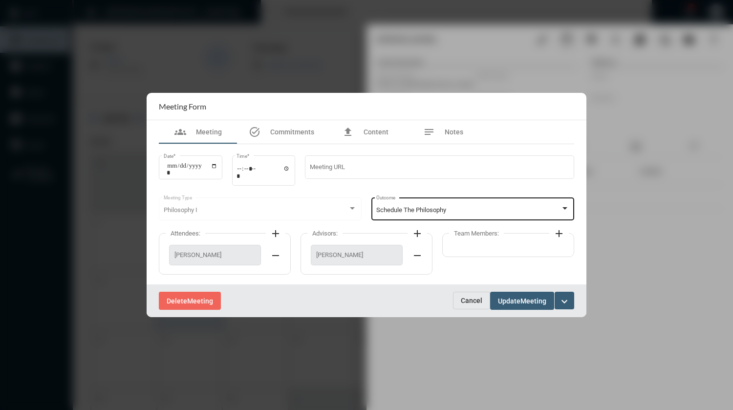
click at [459, 214] on div "Schedule The Philosophy Outcome" at bounding box center [472, 207] width 193 height 25
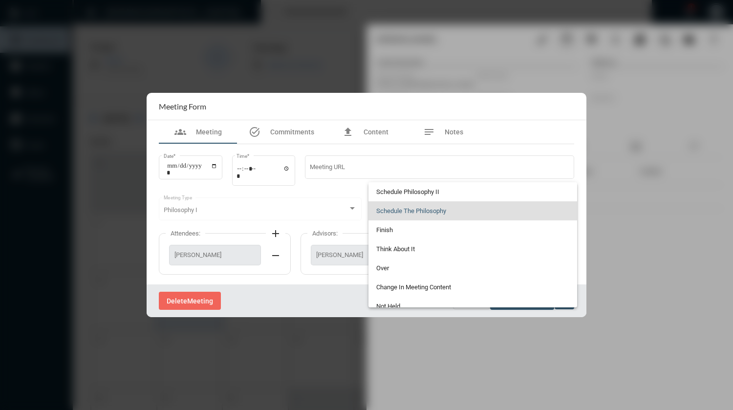
click at [409, 207] on span "Schedule The Philosophy" at bounding box center [472, 210] width 193 height 19
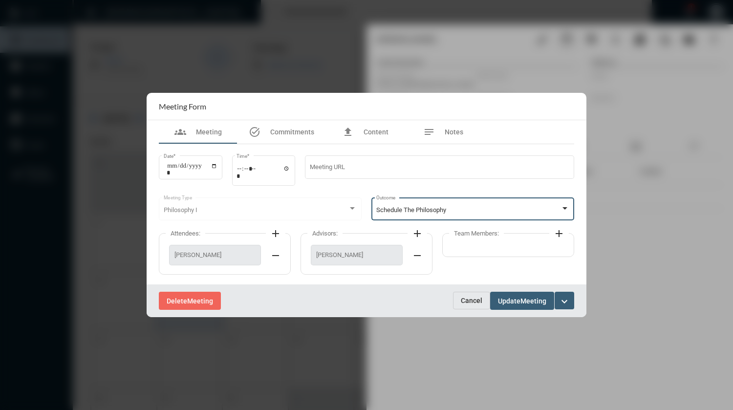
click at [352, 208] on div at bounding box center [352, 208] width 5 height 2
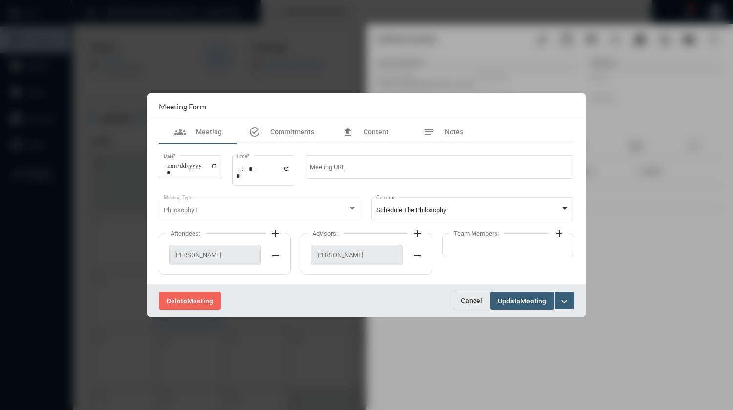
click at [352, 208] on div at bounding box center [352, 208] width 5 height 2
click at [351, 208] on div at bounding box center [352, 208] width 5 height 2
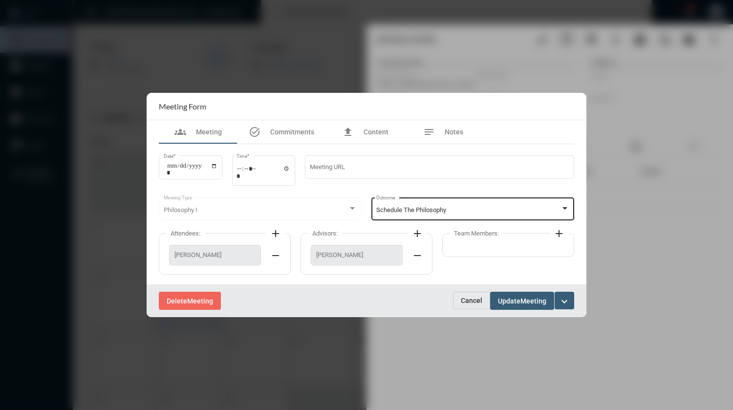
click at [401, 213] on span "Schedule The Philosophy" at bounding box center [411, 209] width 70 height 7
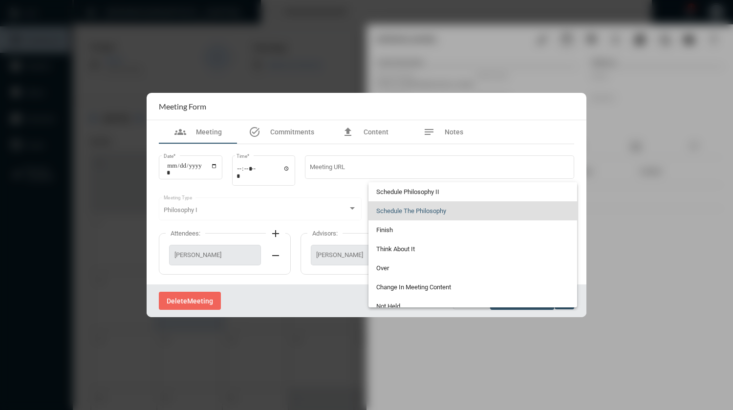
click at [243, 204] on div at bounding box center [366, 205] width 733 height 410
click at [243, 204] on div "Philosophy I Meeting Type" at bounding box center [260, 207] width 193 height 25
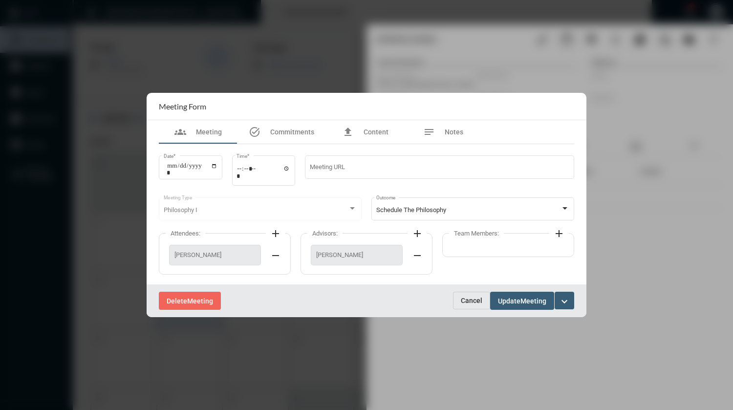
click at [242, 205] on div "Philosophy I Meeting Type" at bounding box center [260, 207] width 193 height 25
click at [243, 205] on div "Philosophy I Meeting Type" at bounding box center [260, 207] width 193 height 25
drag, startPoint x: 245, startPoint y: 210, endPoint x: 346, endPoint y: 214, distance: 100.7
click at [245, 210] on div "Philosophy I" at bounding box center [256, 210] width 185 height 7
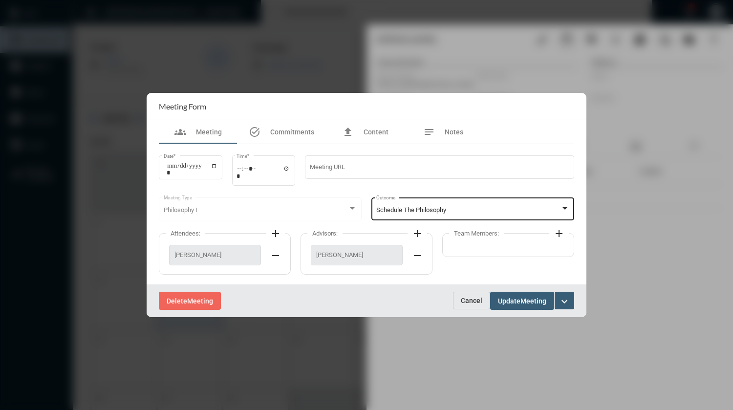
click at [477, 211] on div "Schedule The Philosophy" at bounding box center [468, 210] width 185 height 7
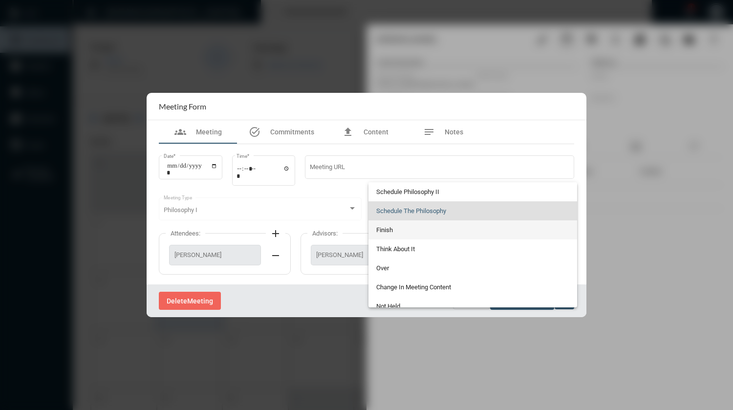
click at [386, 231] on span "Finish" at bounding box center [472, 229] width 193 height 19
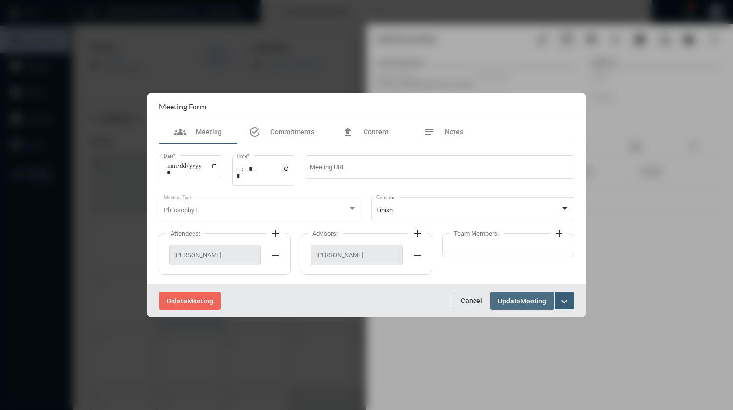
click at [511, 299] on span "Update" at bounding box center [509, 301] width 22 height 8
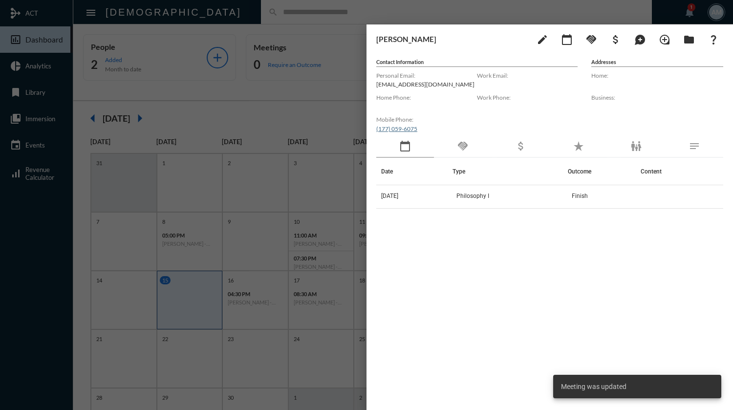
click at [318, 12] on div at bounding box center [366, 205] width 733 height 410
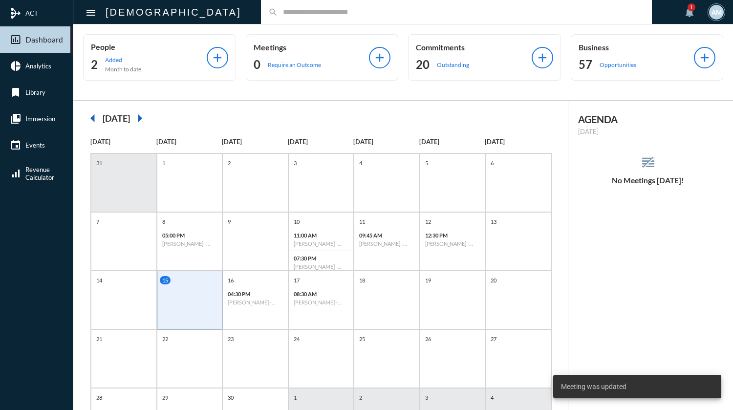
click at [318, 12] on input "text" at bounding box center [461, 12] width 366 height 8
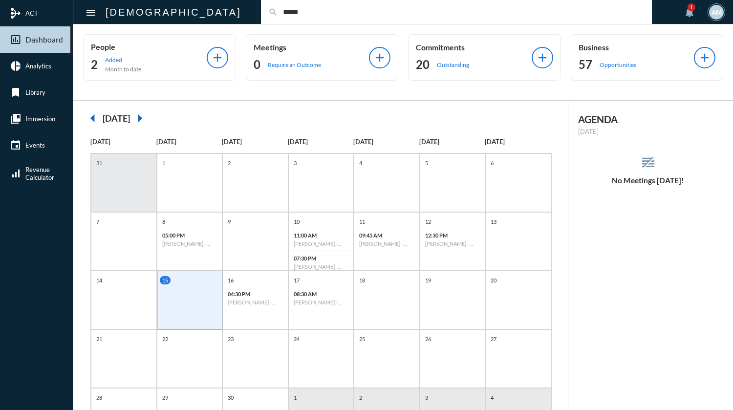
type input "*****"
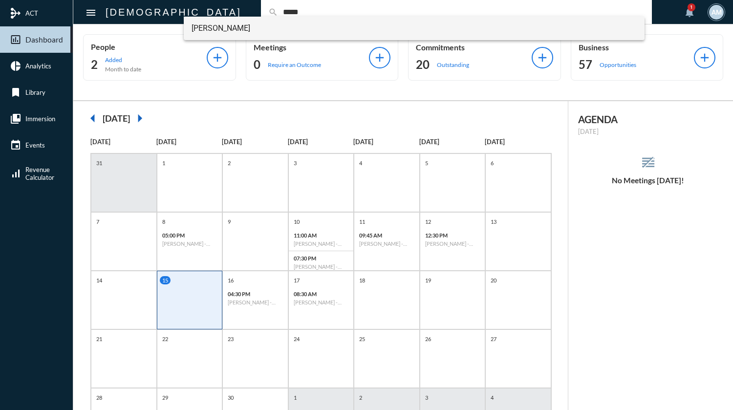
click at [195, 29] on span "[PERSON_NAME]" at bounding box center [414, 28] width 445 height 23
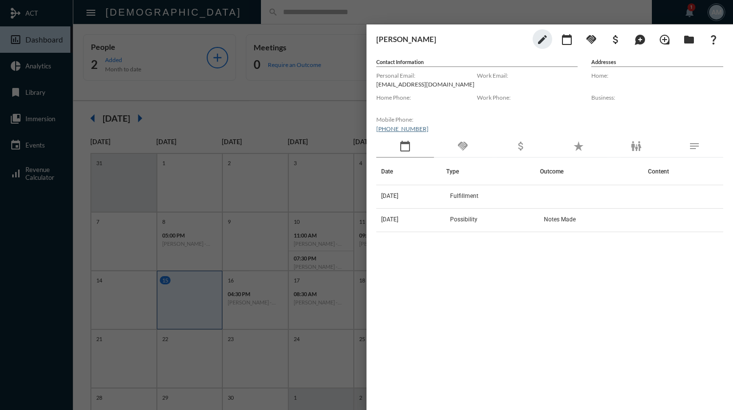
click at [255, 20] on div at bounding box center [366, 205] width 733 height 410
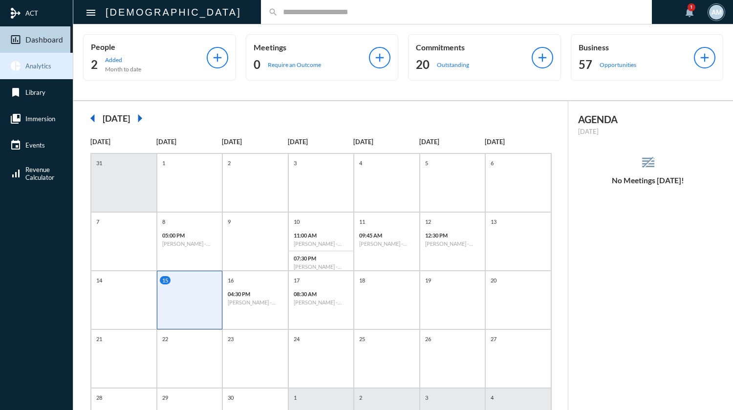
click at [32, 67] on span "Analytics" at bounding box center [38, 66] width 26 height 8
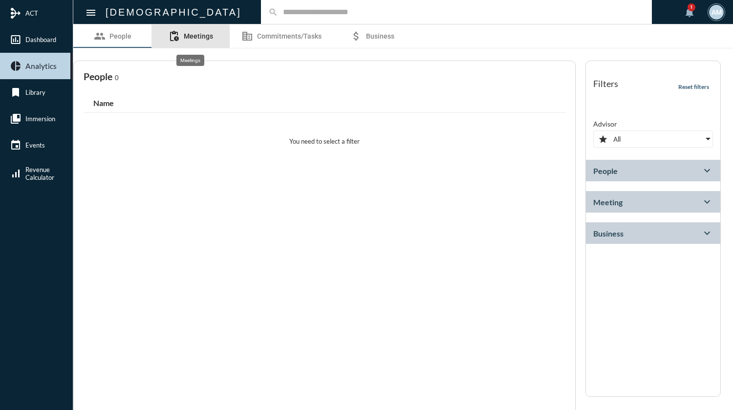
click at [197, 38] on span "Meetings" at bounding box center [198, 36] width 29 height 8
select select
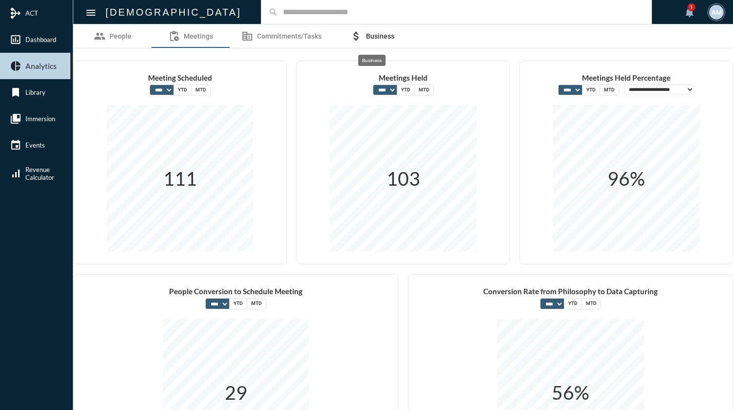
click at [387, 38] on span "Business" at bounding box center [380, 36] width 28 height 8
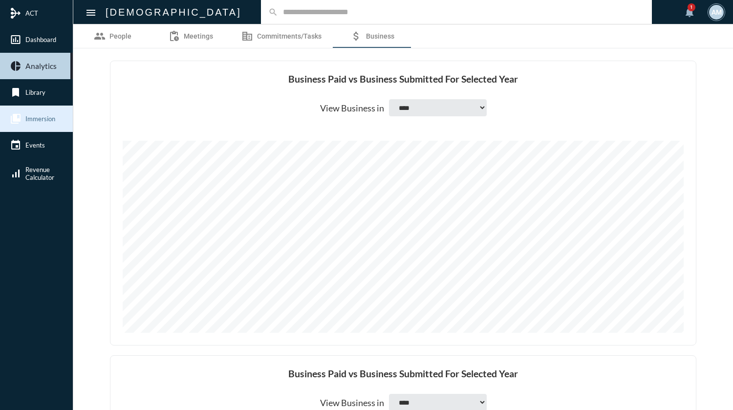
click at [52, 119] on span "Immersion" at bounding box center [40, 119] width 30 height 8
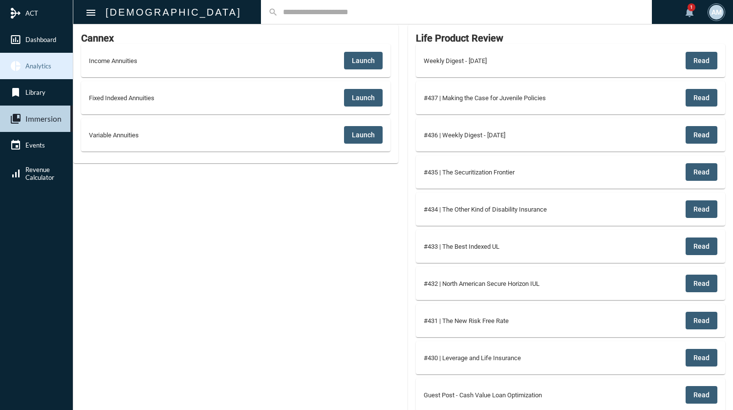
click at [36, 65] on span "Analytics" at bounding box center [38, 66] width 26 height 8
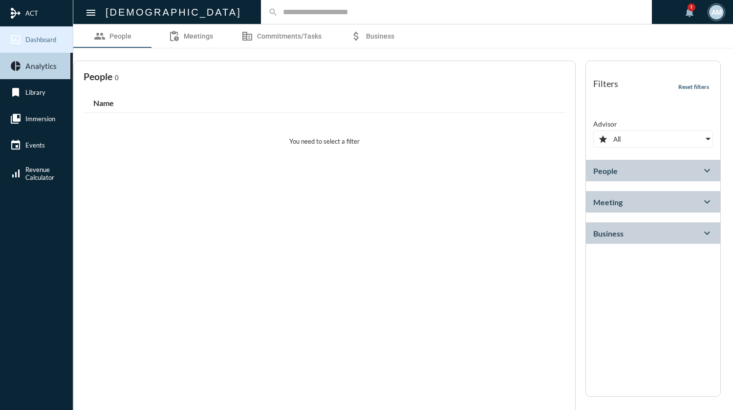
click at [42, 43] on span "Dashboard" at bounding box center [40, 40] width 31 height 8
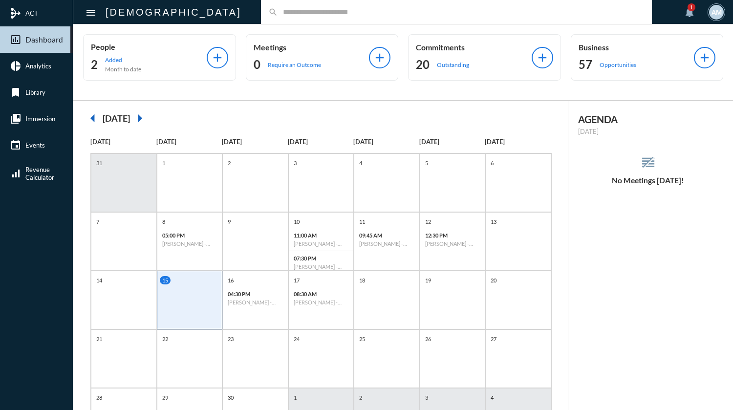
scroll to position [49, 0]
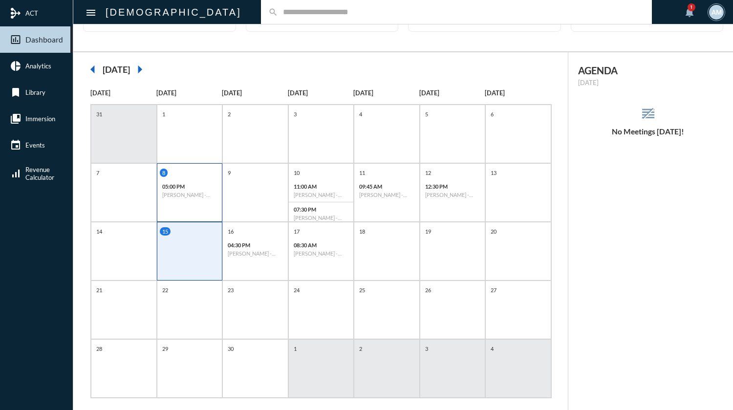
click at [174, 190] on div "05:00 PM [PERSON_NAME] - Fulfillment" at bounding box center [189, 190] width 65 height 22
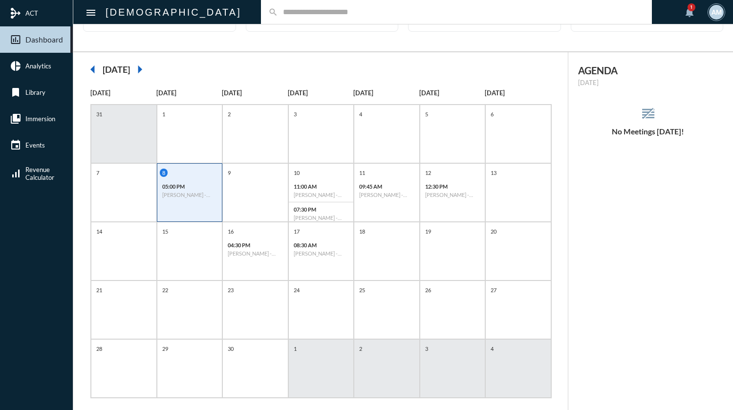
click at [174, 190] on div "05:00 PM [PERSON_NAME] - Fulfillment" at bounding box center [189, 190] width 65 height 22
click at [174, 186] on p "05:00 PM" at bounding box center [189, 186] width 55 height 6
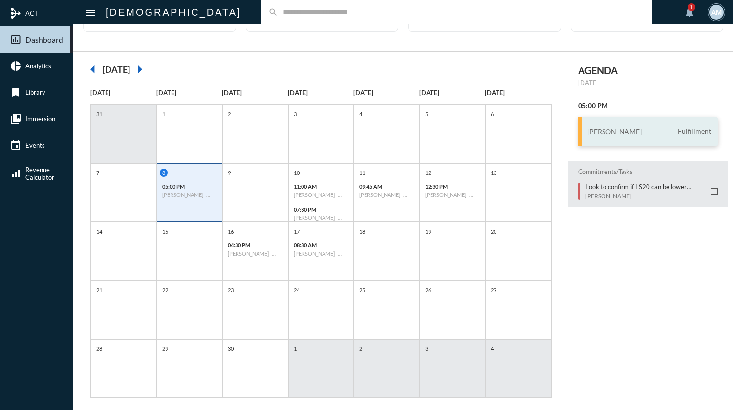
click at [598, 129] on h3 "[PERSON_NAME]" at bounding box center [614, 132] width 54 height 8
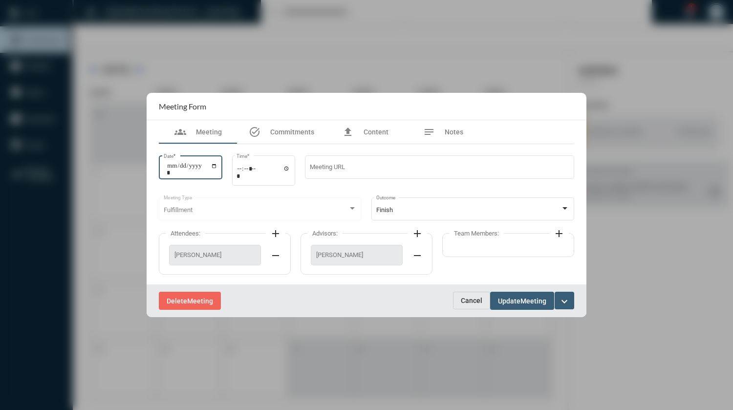
click at [217, 168] on input "**********" at bounding box center [192, 169] width 51 height 14
type input "**********"
click at [515, 298] on span "Update" at bounding box center [509, 301] width 22 height 8
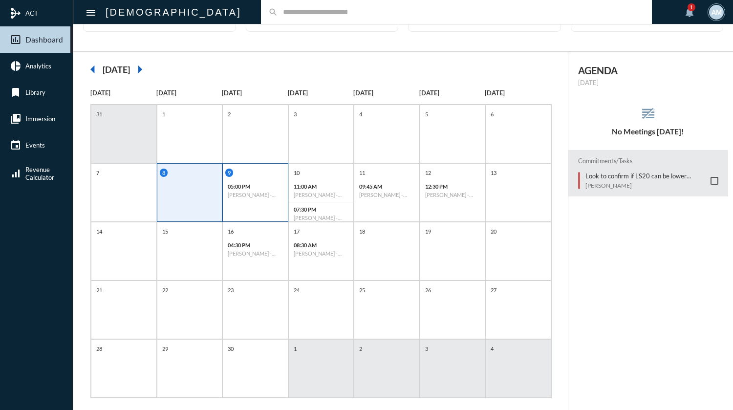
click at [255, 186] on p "05:00 PM" at bounding box center [255, 186] width 55 height 6
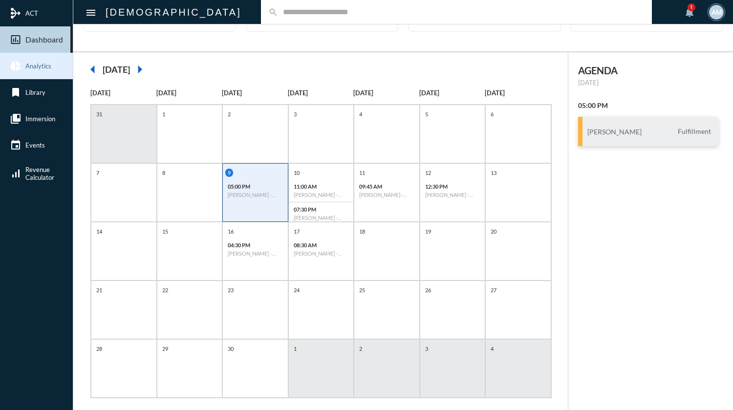
click at [33, 64] on span "Analytics" at bounding box center [38, 66] width 26 height 8
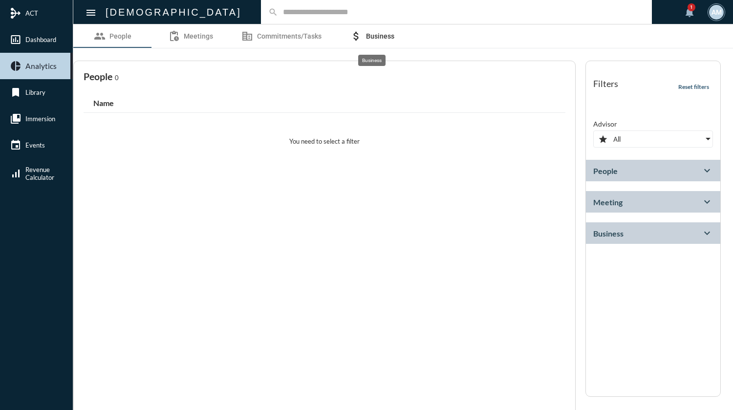
click at [394, 38] on link "attach_money Business" at bounding box center [372, 35] width 78 height 23
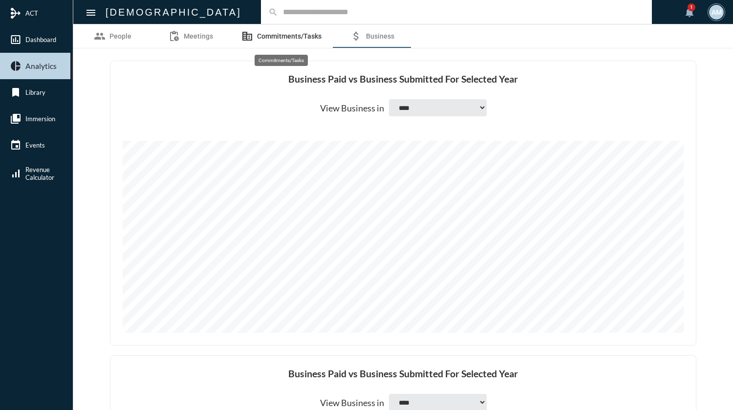
click at [253, 39] on link "corporate_fare Commitments/Tasks" at bounding box center [282, 35] width 104 height 23
select select "*********"
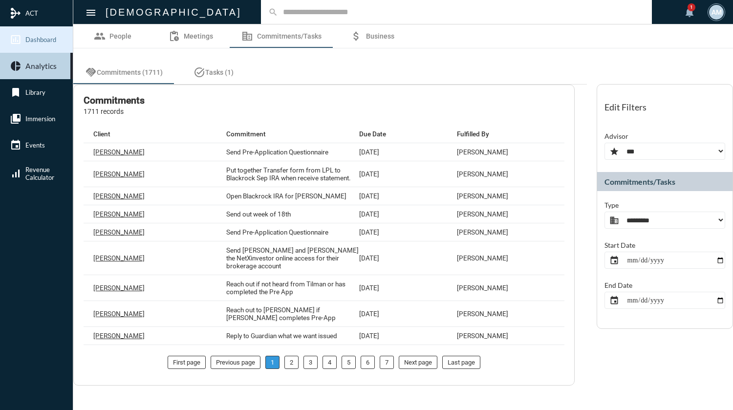
click at [40, 40] on span "Dashboard" at bounding box center [40, 40] width 31 height 8
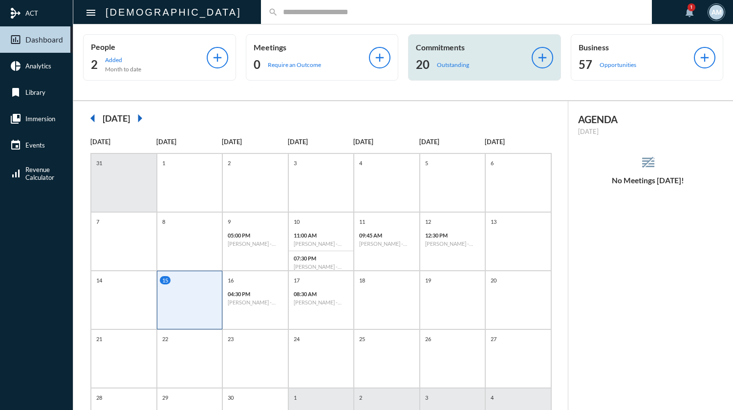
click at [455, 65] on p "Outstanding" at bounding box center [453, 64] width 32 height 7
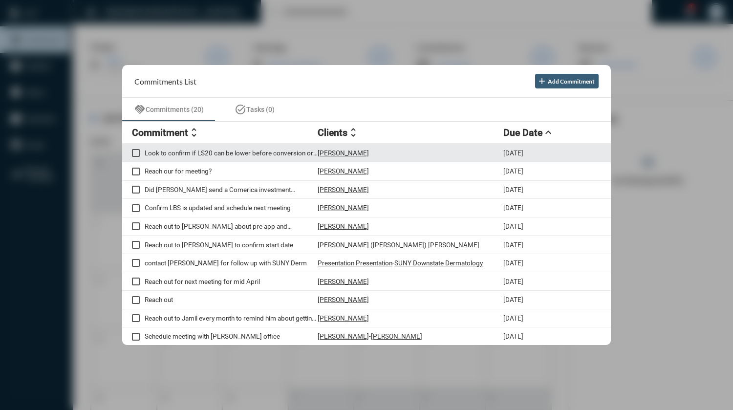
click at [134, 151] on span at bounding box center [136, 153] width 8 height 8
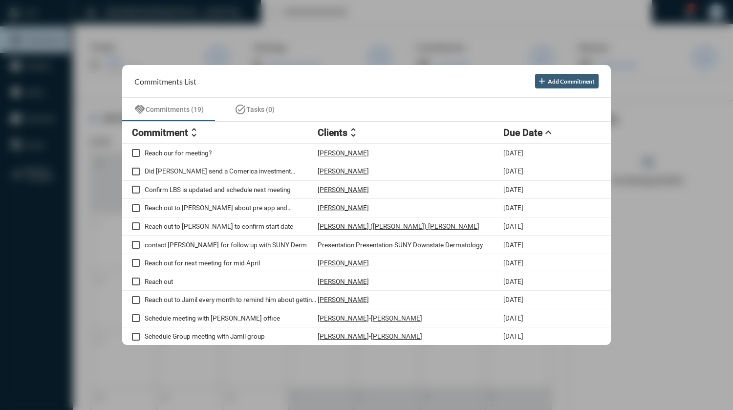
click at [371, 22] on div at bounding box center [366, 205] width 733 height 410
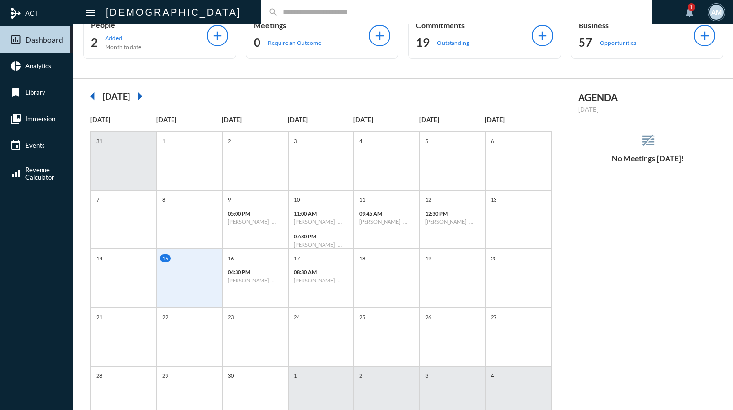
scroll to position [12, 0]
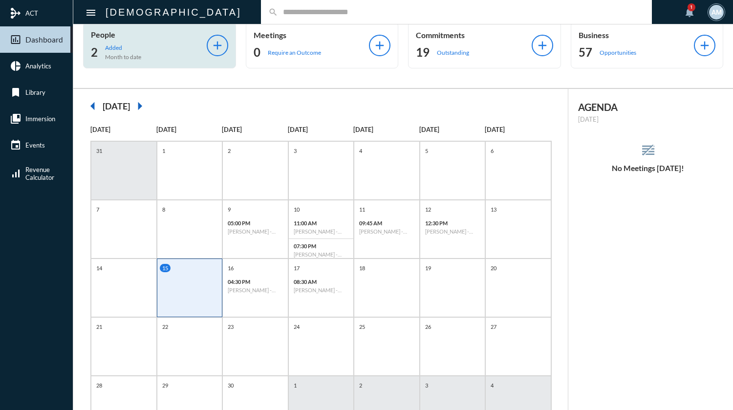
click at [135, 58] on p "Month to date" at bounding box center [123, 56] width 36 height 7
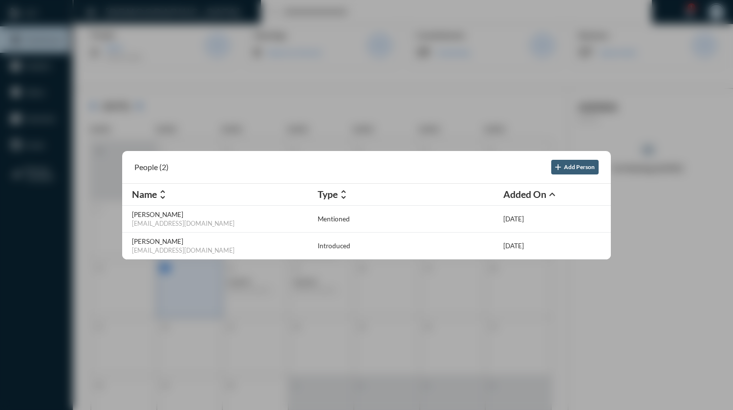
click at [255, 9] on div at bounding box center [366, 205] width 733 height 410
